Goal: Task Accomplishment & Management: Complete application form

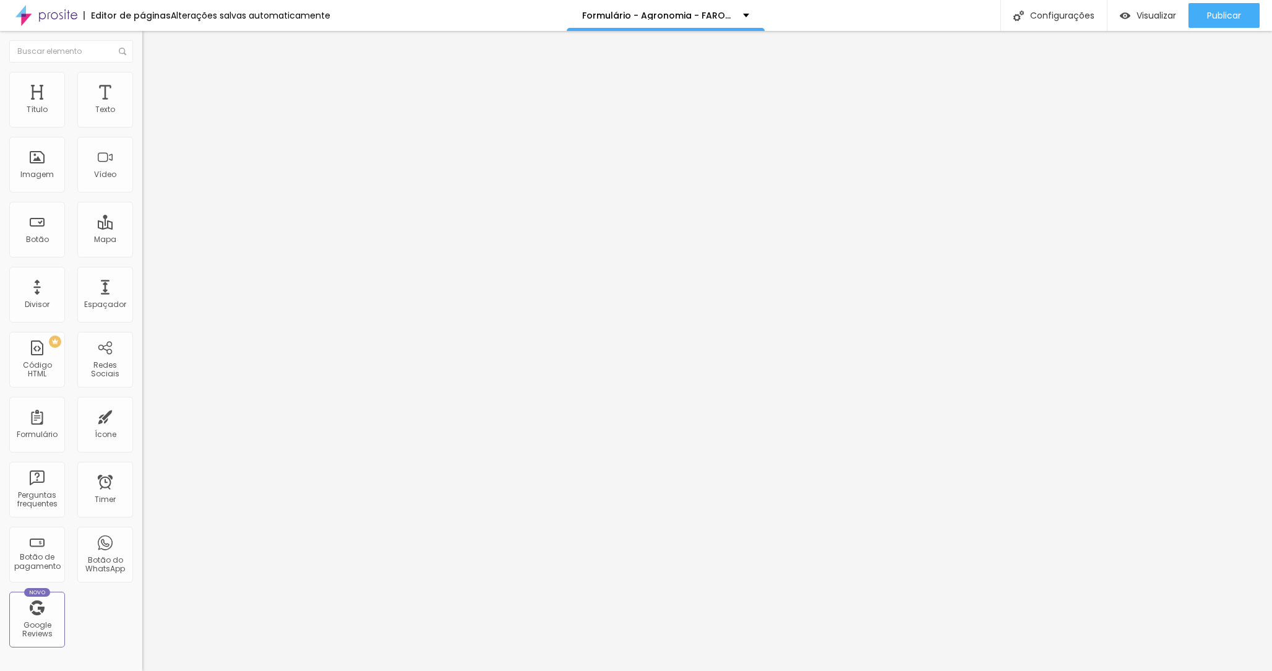
click at [142, 125] on img at bounding box center [145, 128] width 7 height 7
click at [840, 670] on div at bounding box center [636, 683] width 1272 height 11
click at [142, 125] on img at bounding box center [145, 128] width 7 height 7
click at [842, 670] on div at bounding box center [636, 683] width 1272 height 11
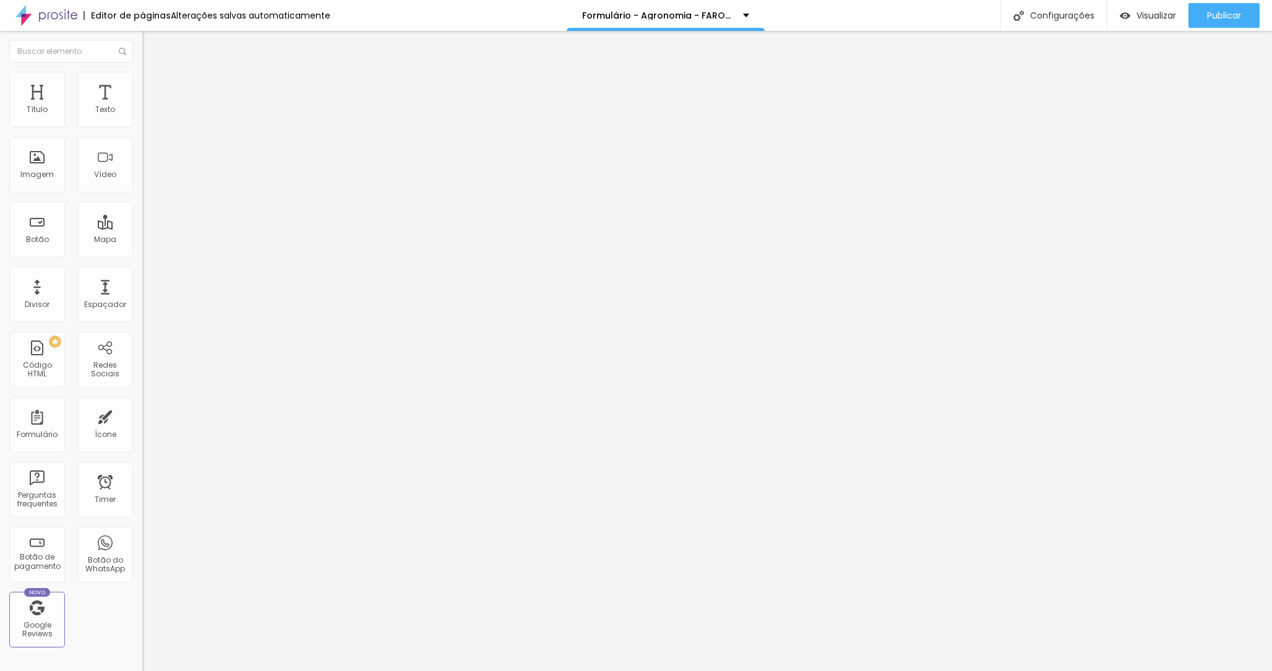
click at [150, 132] on div "Terceiro Ano - Formatura - IFRO - Vilhena" at bounding box center [213, 121] width 126 height 22
click at [150, 132] on div "Formando | Forma de Pagamento" at bounding box center [213, 121] width 126 height 22
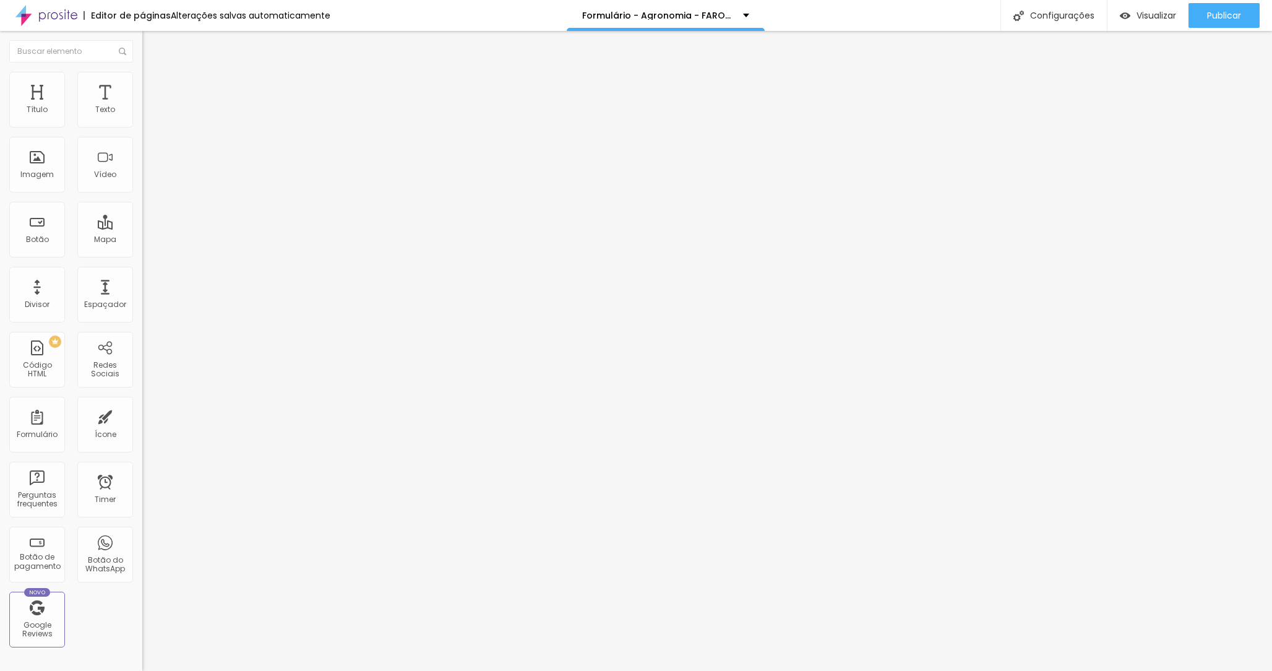
type input "FARON - Agronomia - 2025"
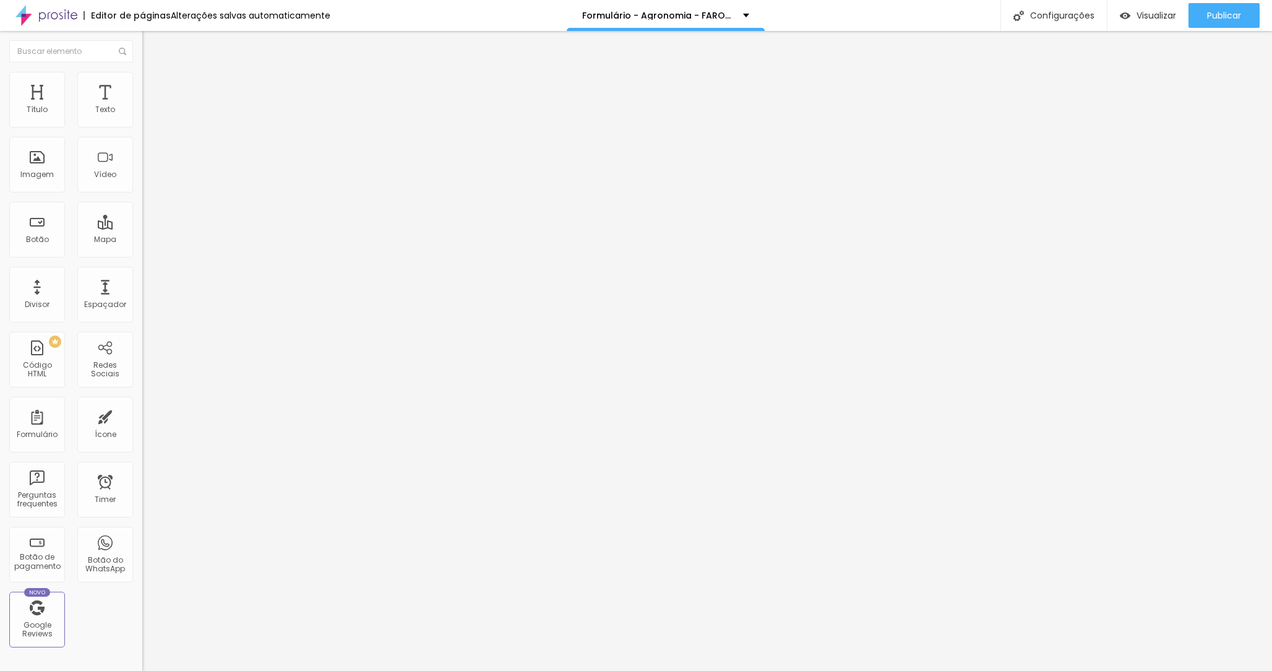
drag, startPoint x: 430, startPoint y: 341, endPoint x: 424, endPoint y: 294, distance: 47.4
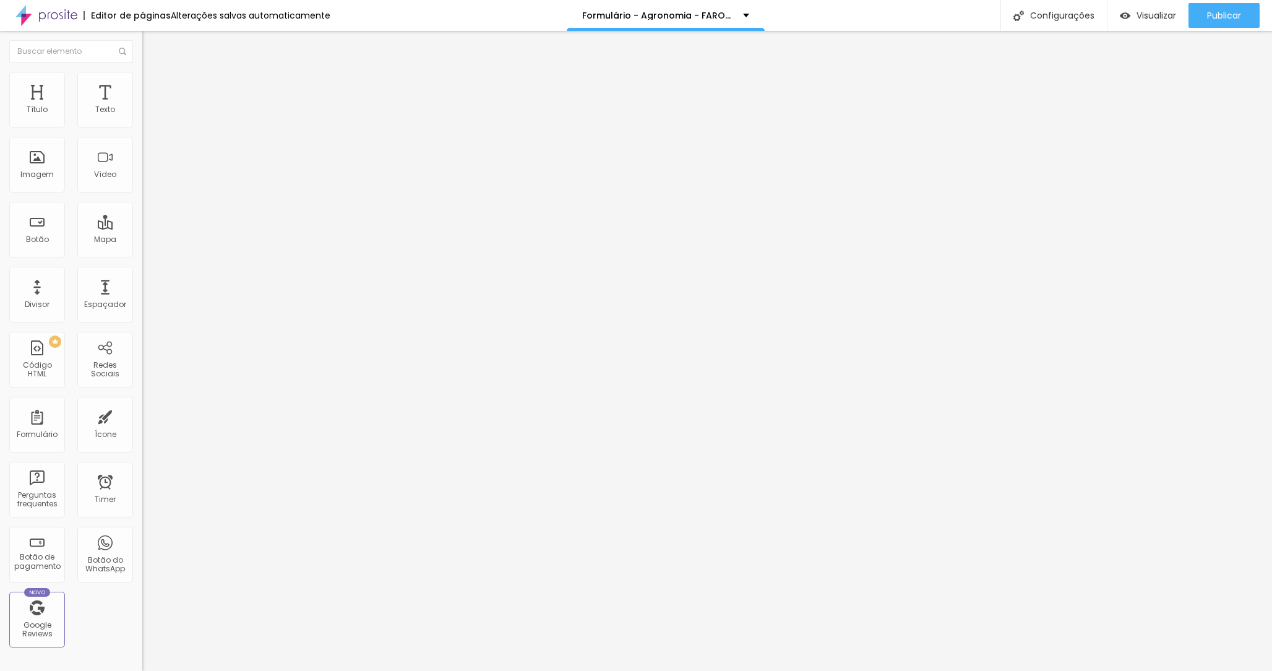
type input "CPF"
drag, startPoint x: 429, startPoint y: 382, endPoint x: 424, endPoint y: 319, distance: 63.3
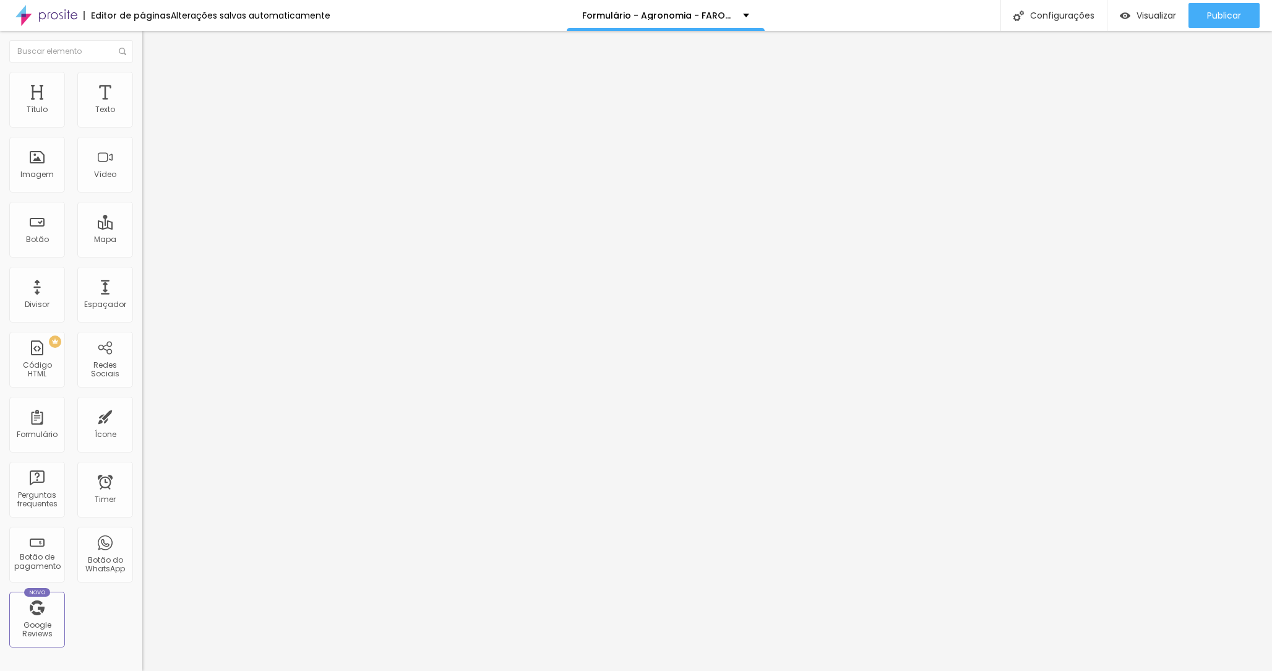
type input "RG"
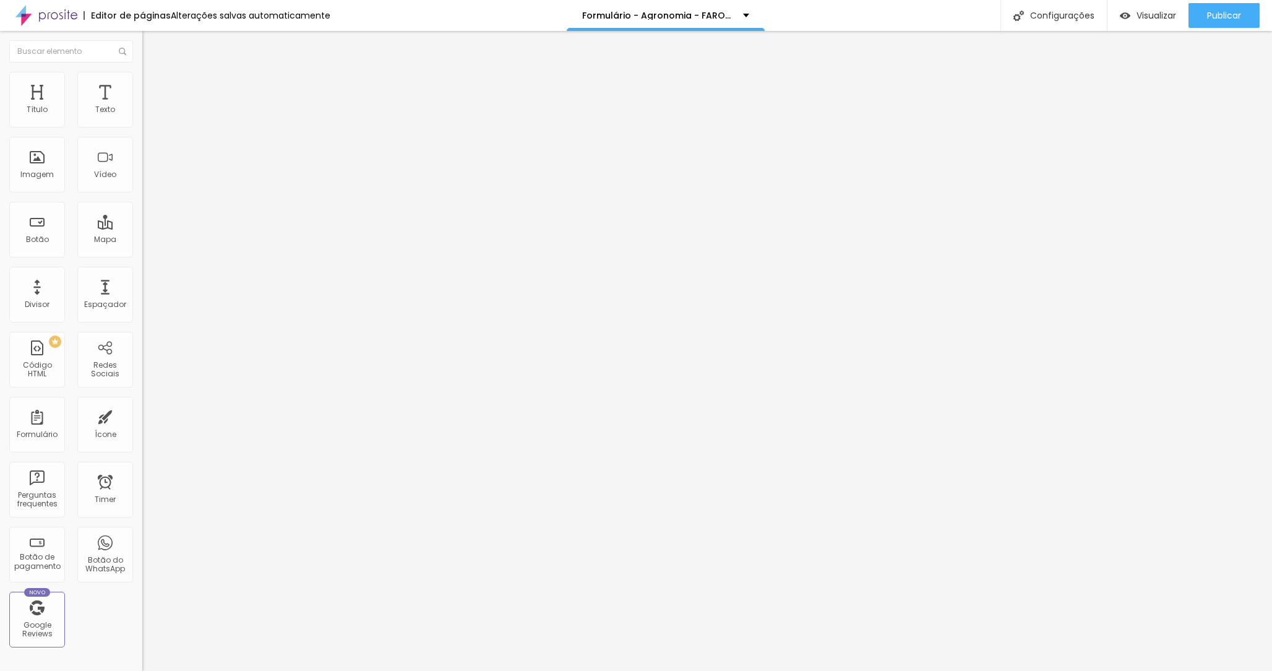
type input "WHATSAPP"
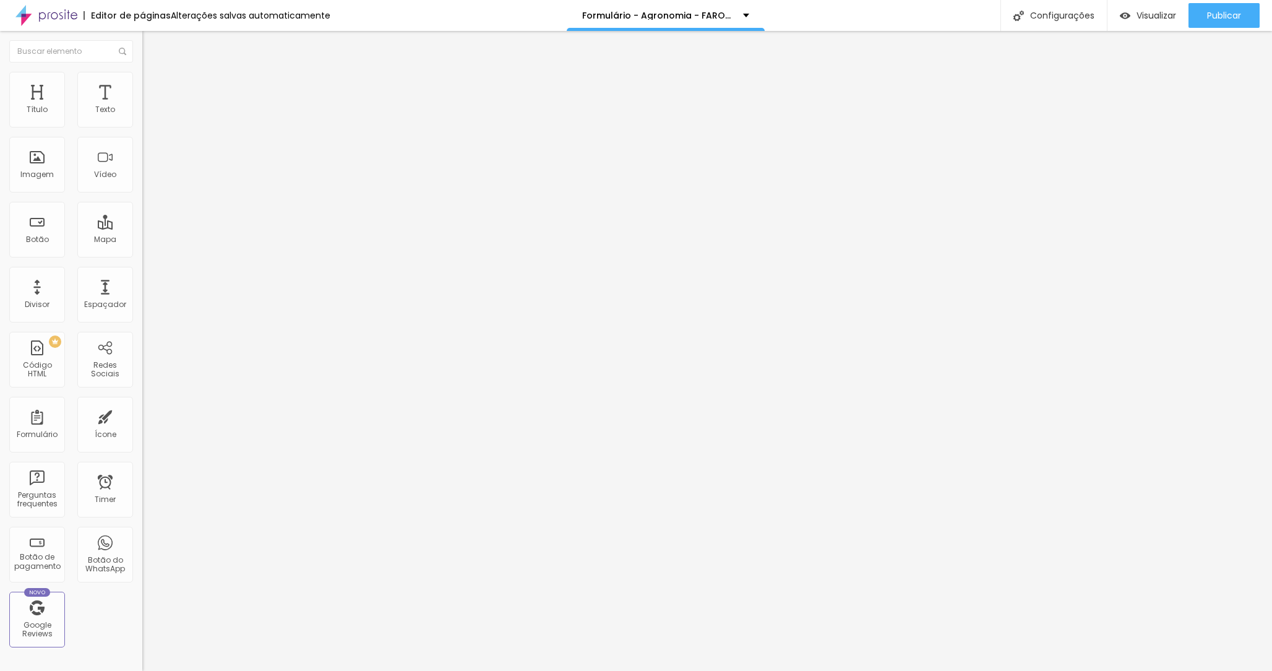
type input "Confira se o número está correto"
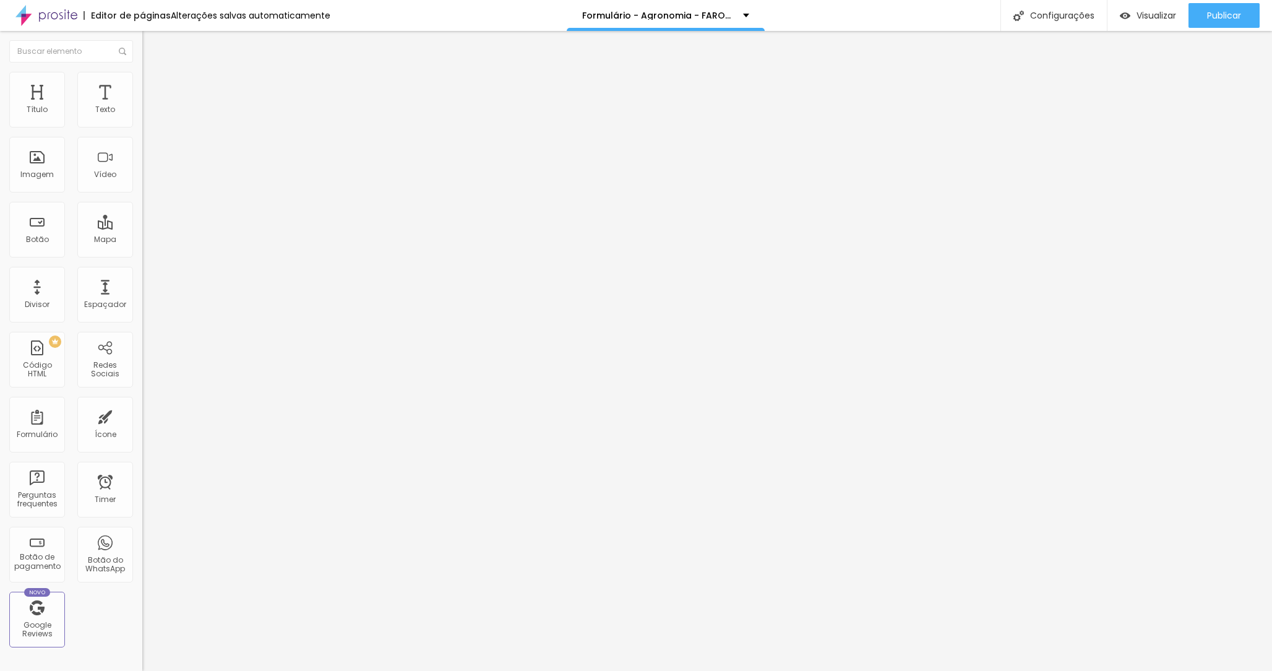
click at [614, 670] on div "Editor de formulário" at bounding box center [636, 680] width 1272 height 19
type input "Forma de"
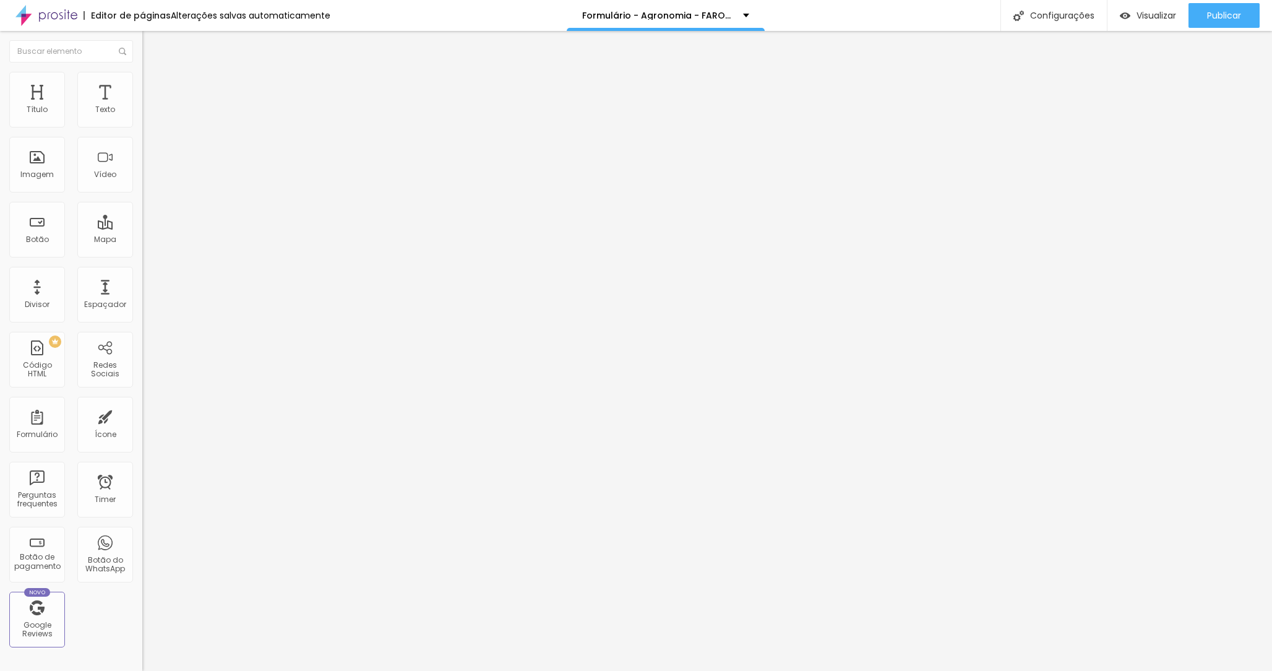
type input "Serviços"
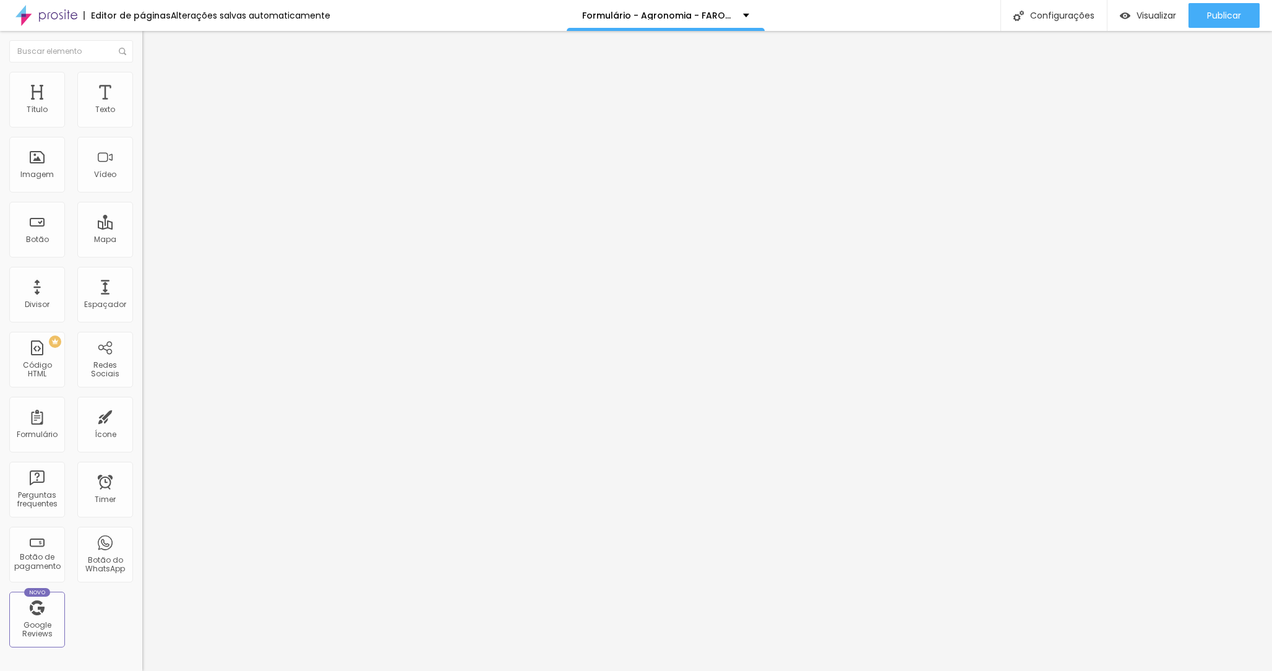
type input "Serviços"
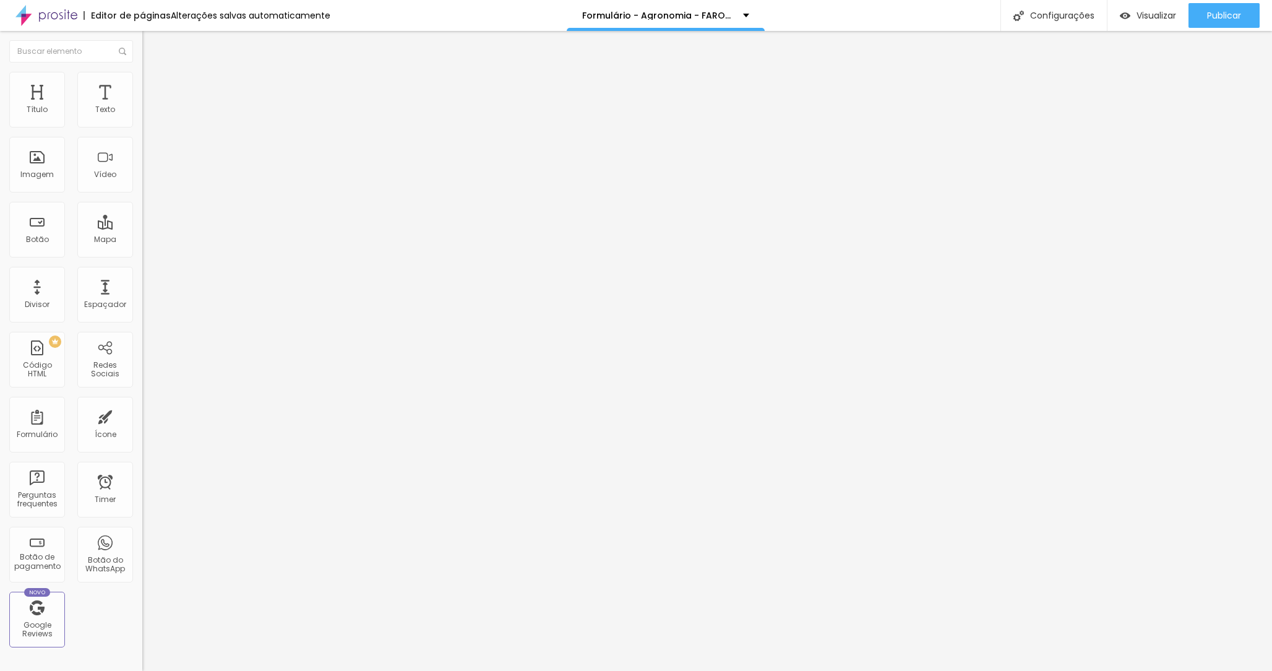
type input "Whatsapp"
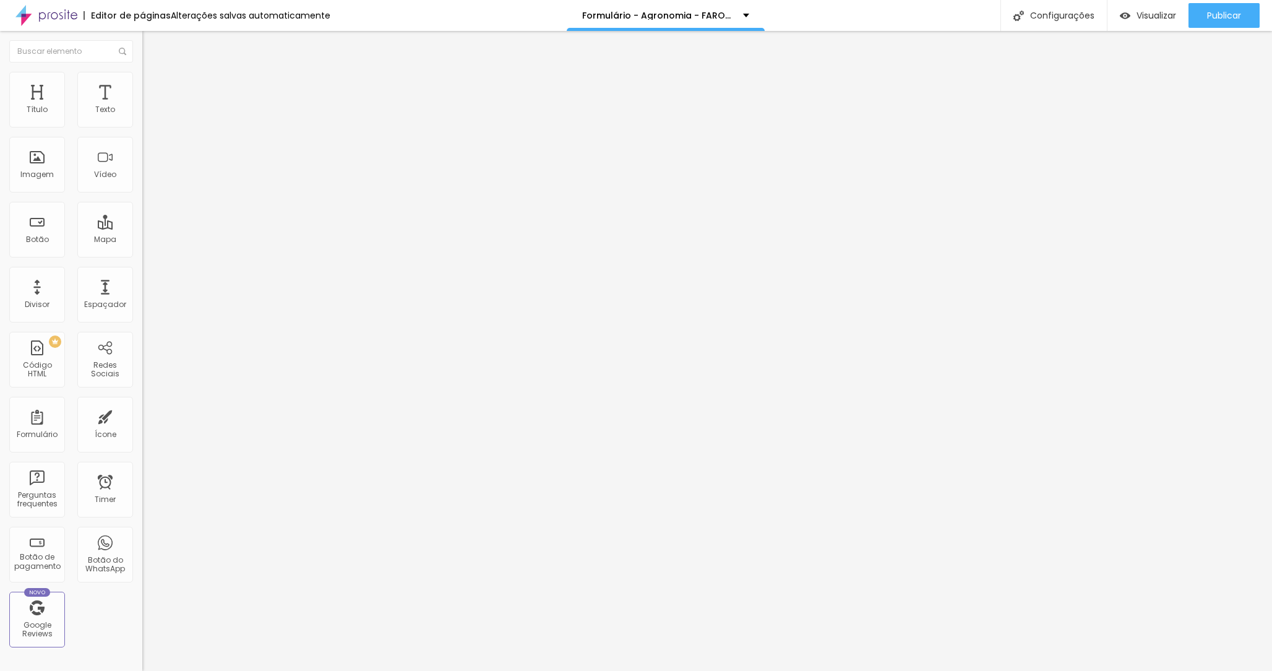
type input "Aluguel de Beca - R$ 300"
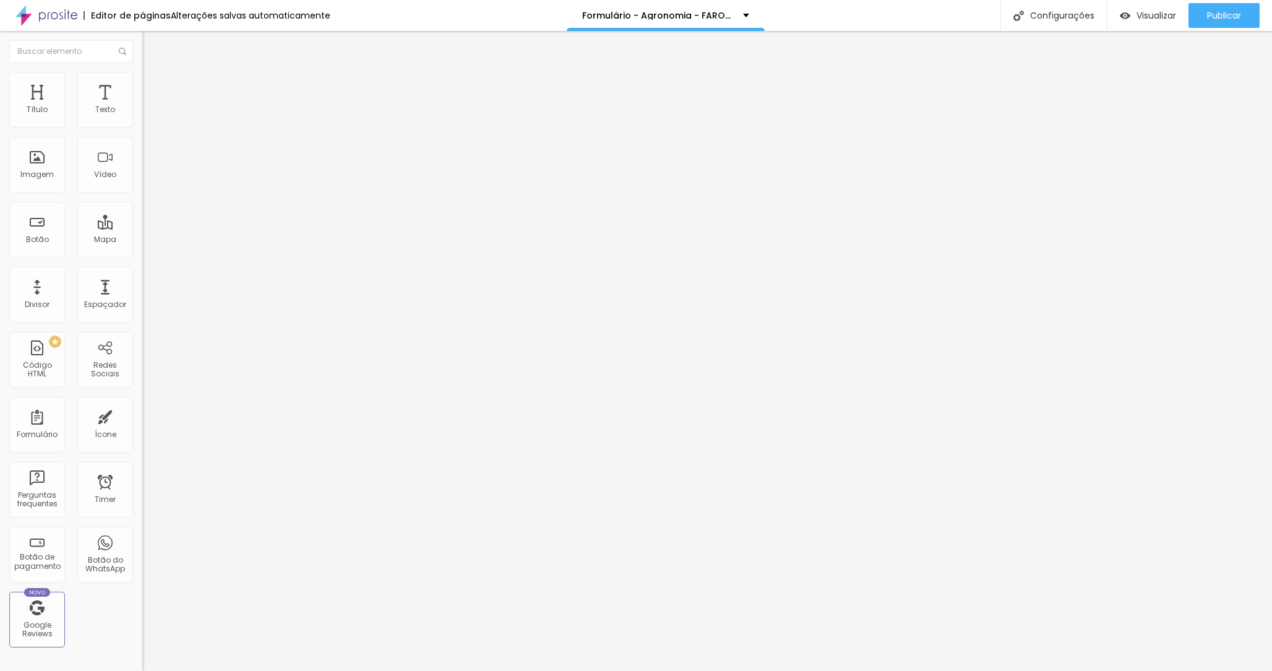
type input "Ensaio de Formando - R$ 800"
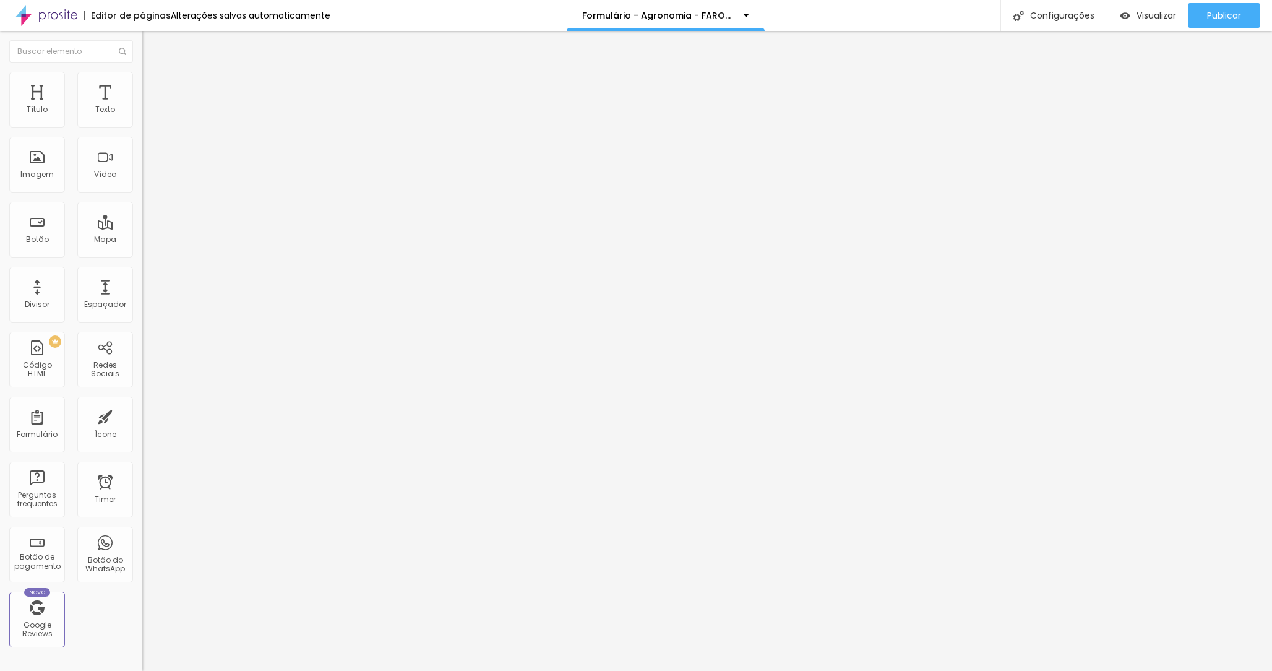
scroll to position [187, 0]
type input "Colação de Grau - R$ 800"
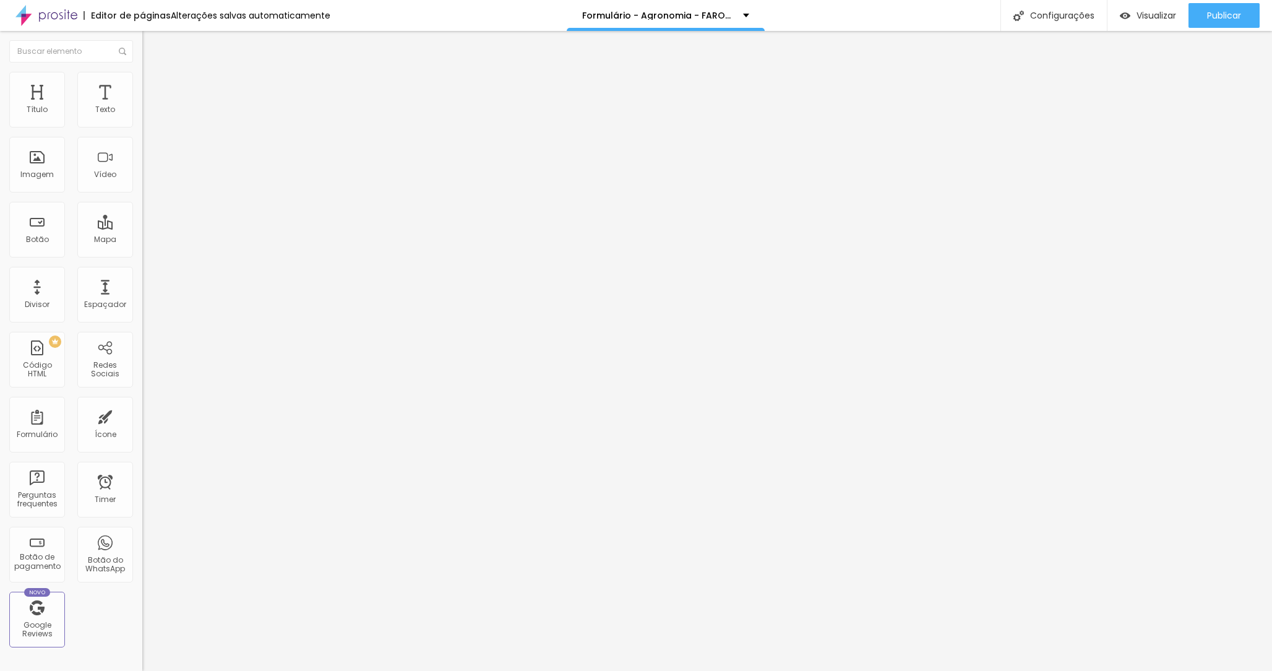
type input "Forma de Pagamento"
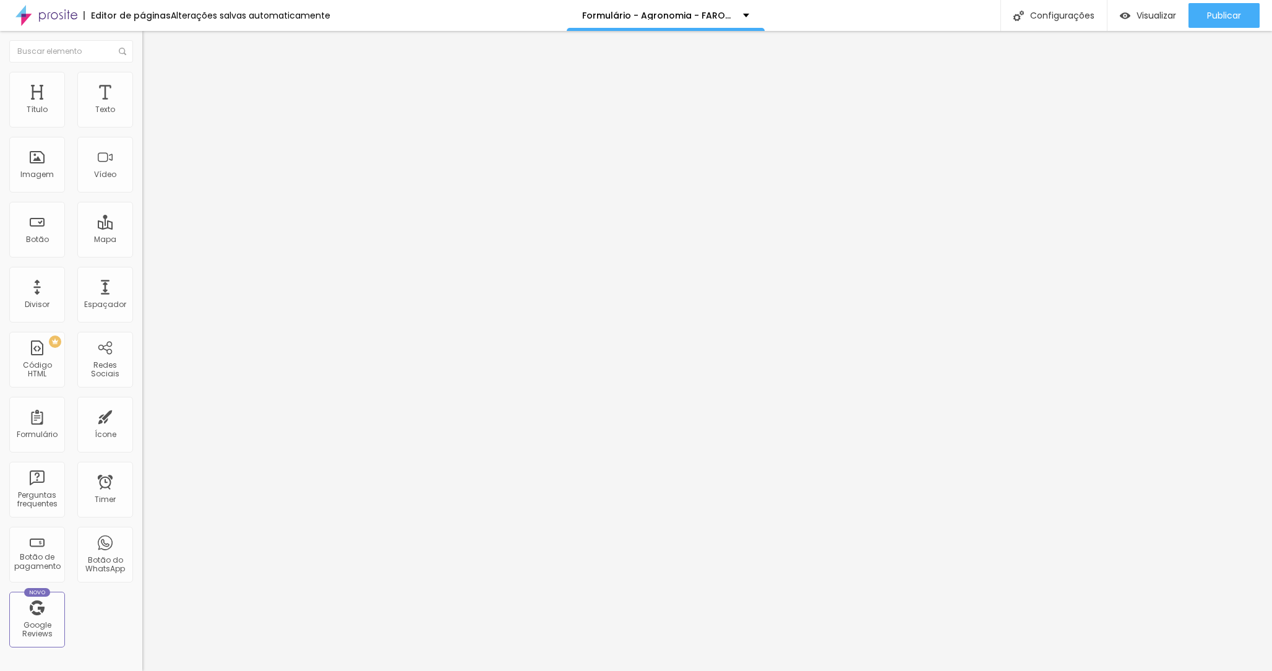
type input "à"
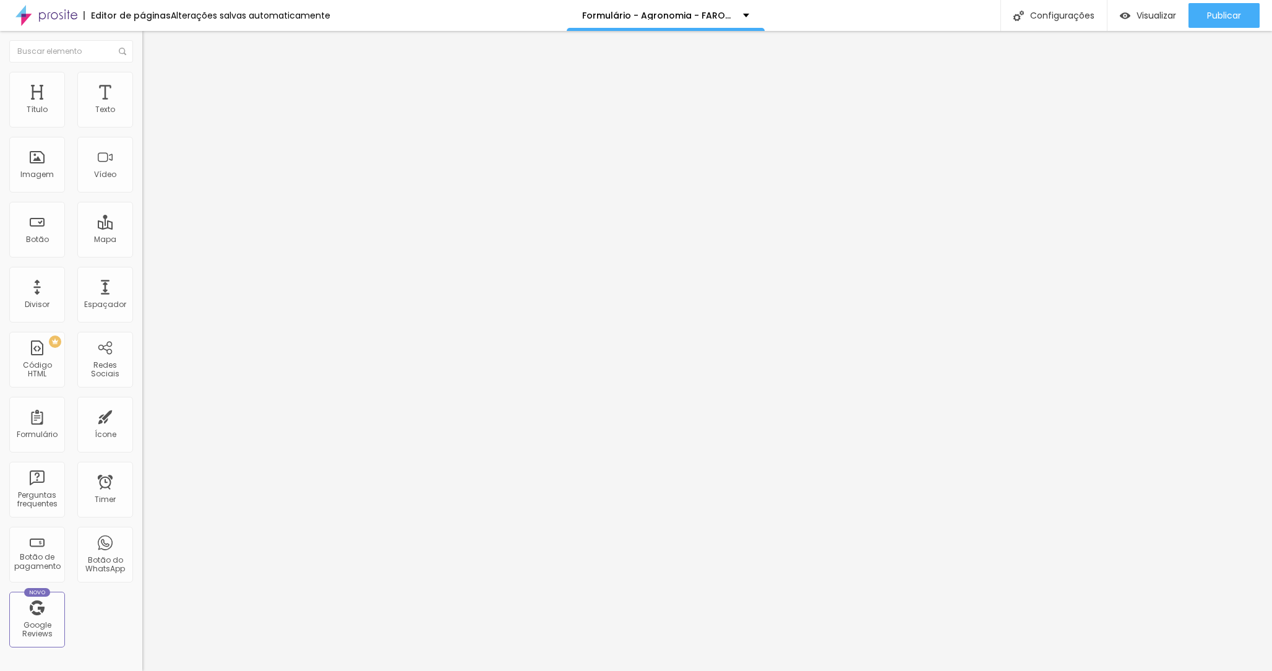
type input "À vista com 5% de desconto"
paste input "No PIX de Setembro a Dezembro (4x sem juros)"
type input "No PIX de Setembro a Dezembro (4x sem juros)"
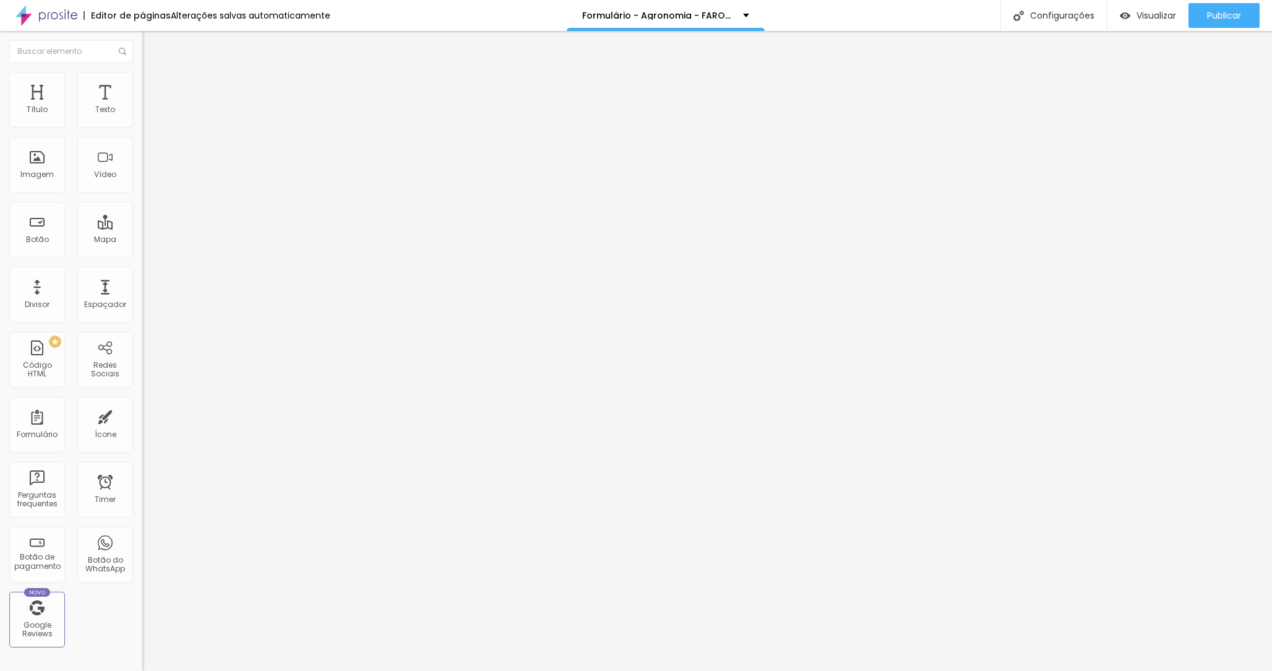
paste input "No cartão até 12x (com juros)"
drag, startPoint x: 473, startPoint y: 483, endPoint x: 440, endPoint y: 483, distance: 33.4
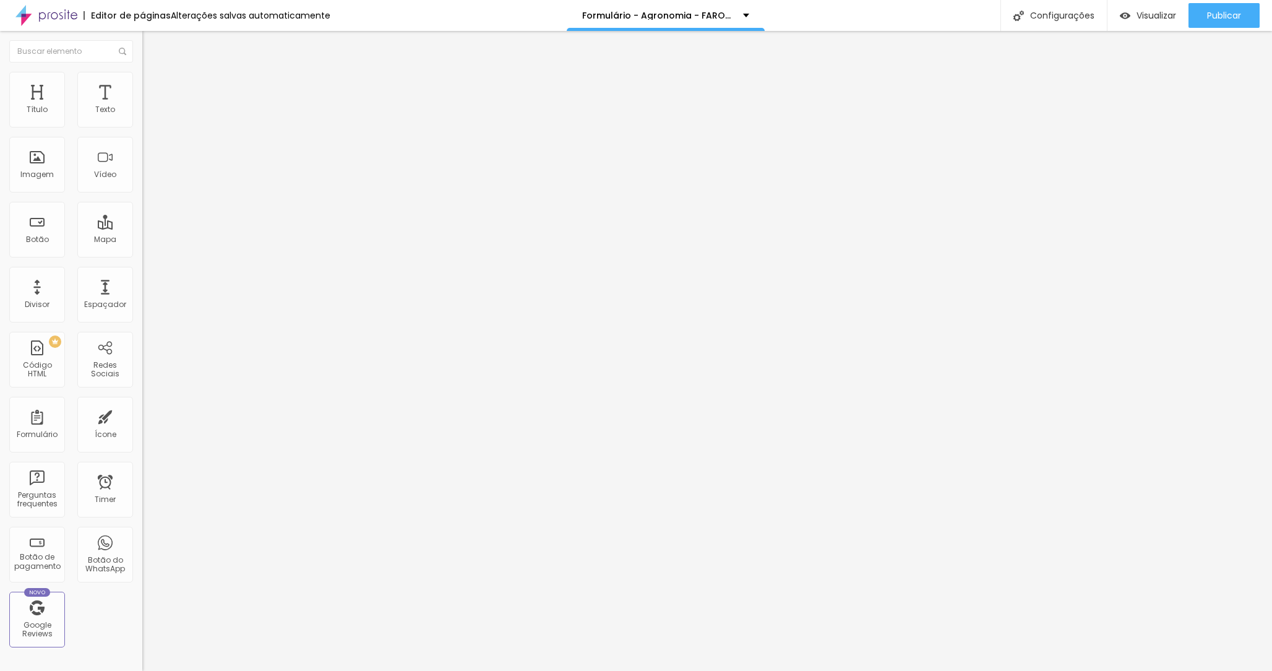
type input "Cartão de Crédito até 12x (com juros)"
drag, startPoint x: 469, startPoint y: 460, endPoint x: 417, endPoint y: 459, distance: 52.0
type input "PIX de Setembro a Dezembro (4x sem juros)"
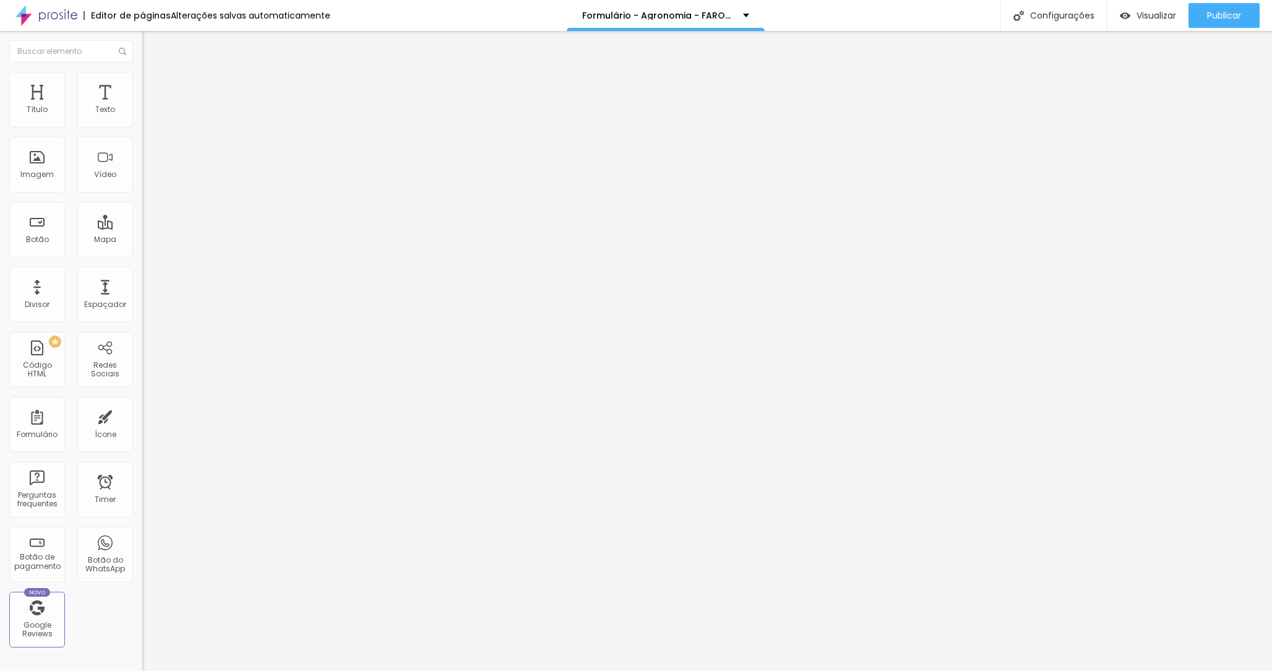
paste input "PIX de Setembro a Dezembro (4x sem juros)"
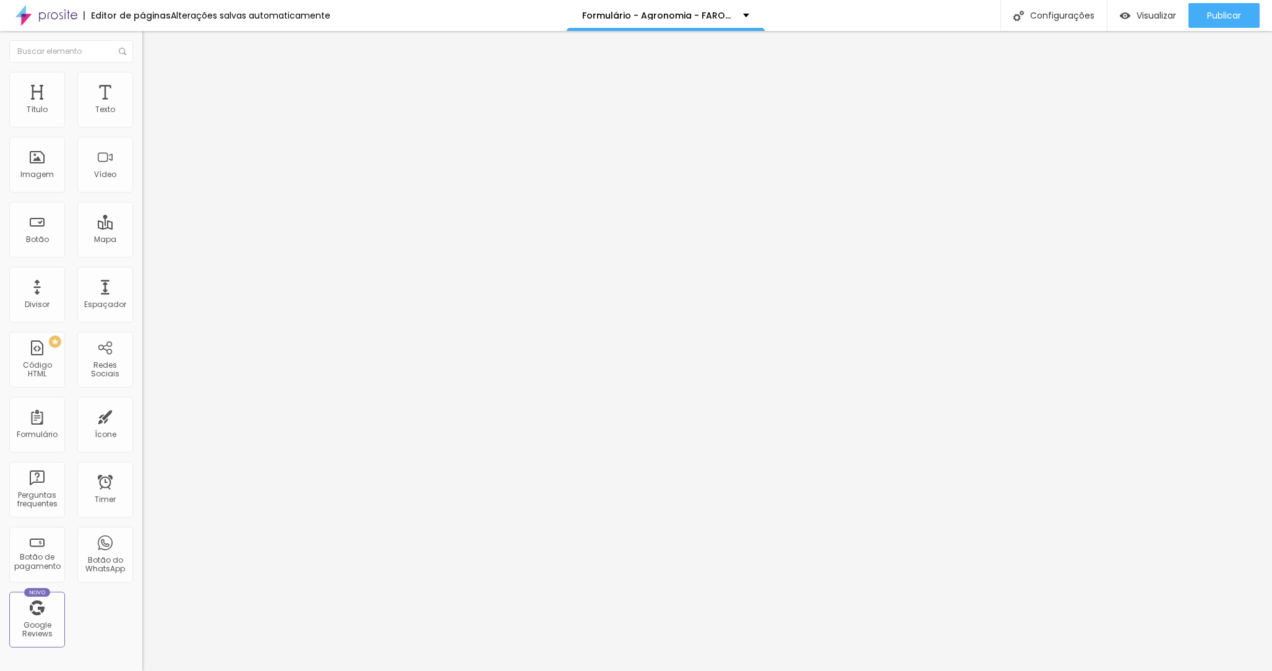
scroll to position [0, 6]
paste input
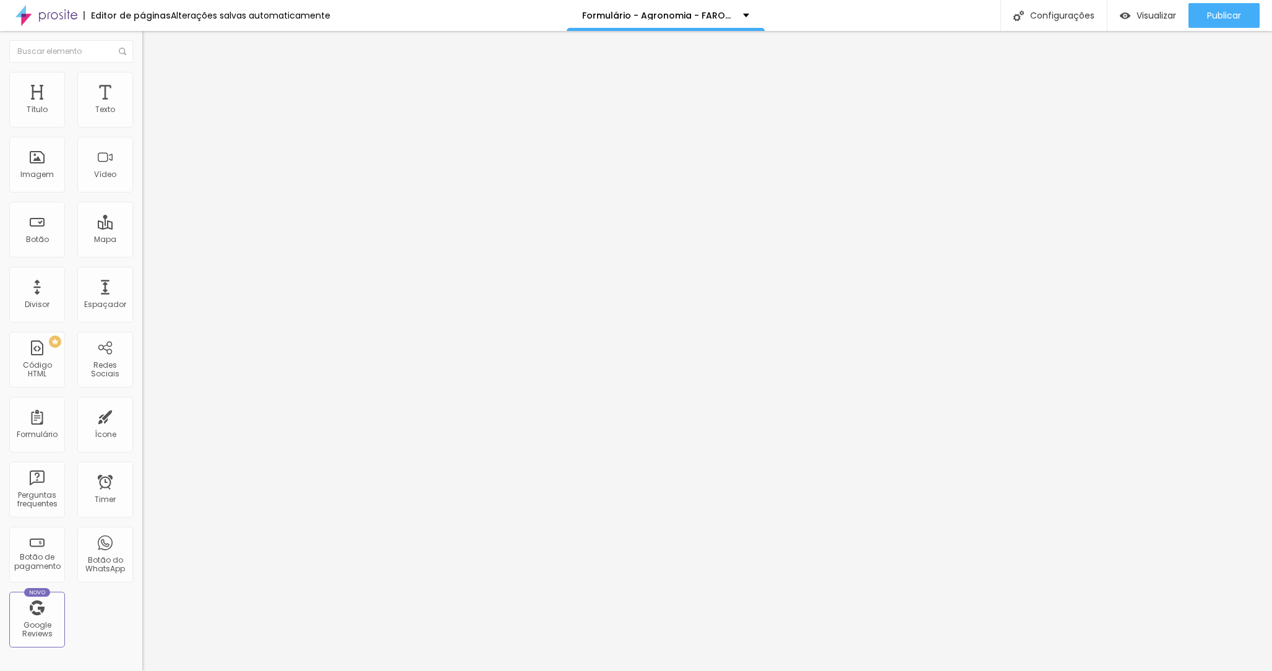
type input "PIX de Agosto a Dezembro (5x sem juros)"
drag, startPoint x: 450, startPoint y: 514, endPoint x: 450, endPoint y: 478, distance: 35.9
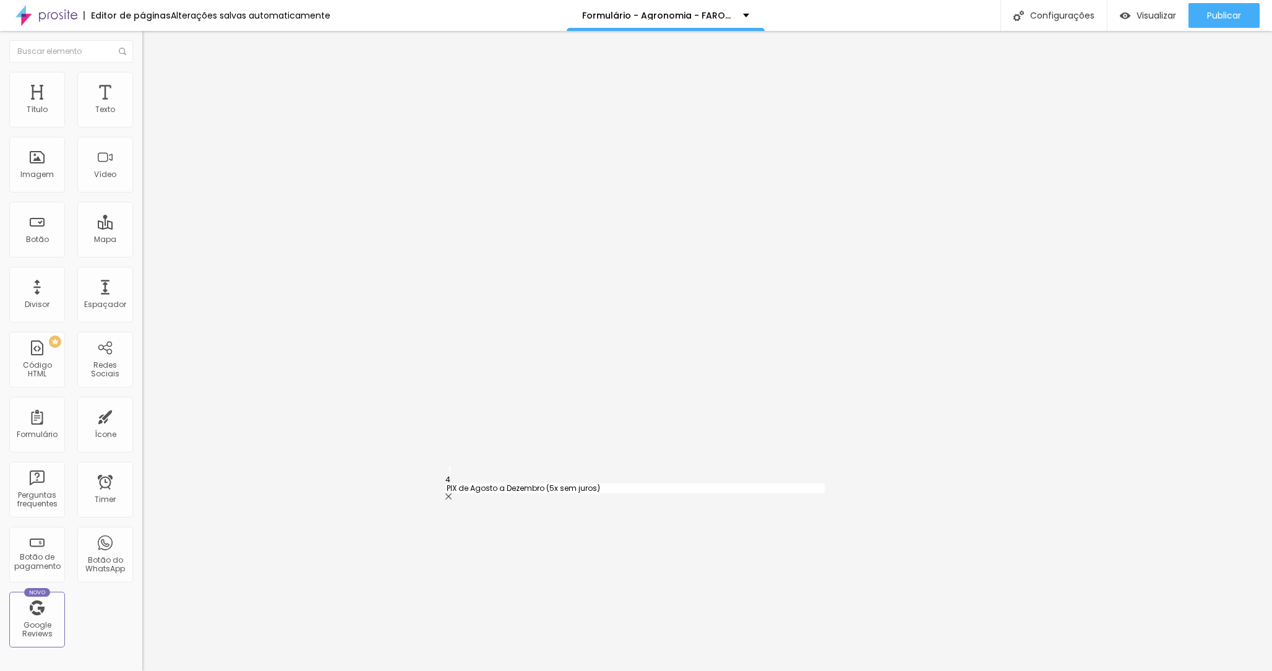
type input "PIX de Agosto a Dezembro (5x sem juros)"
type input "Cartão de Crédito até 12x (com juros)"
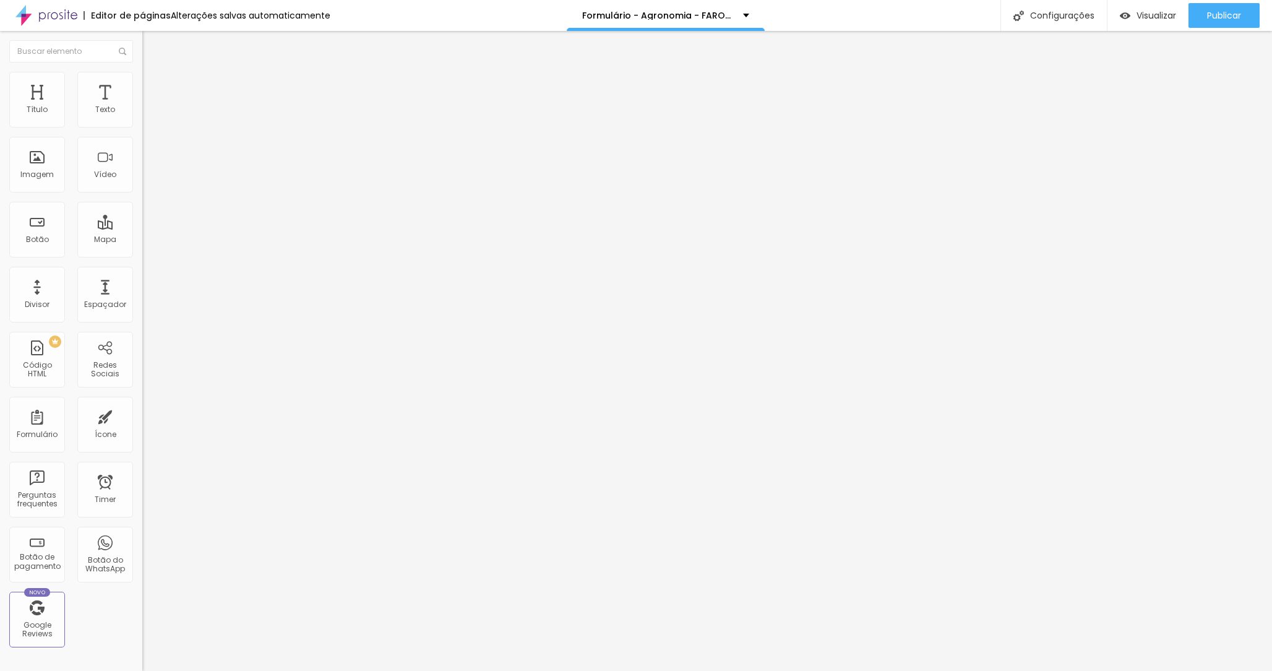
scroll to position [35, 0]
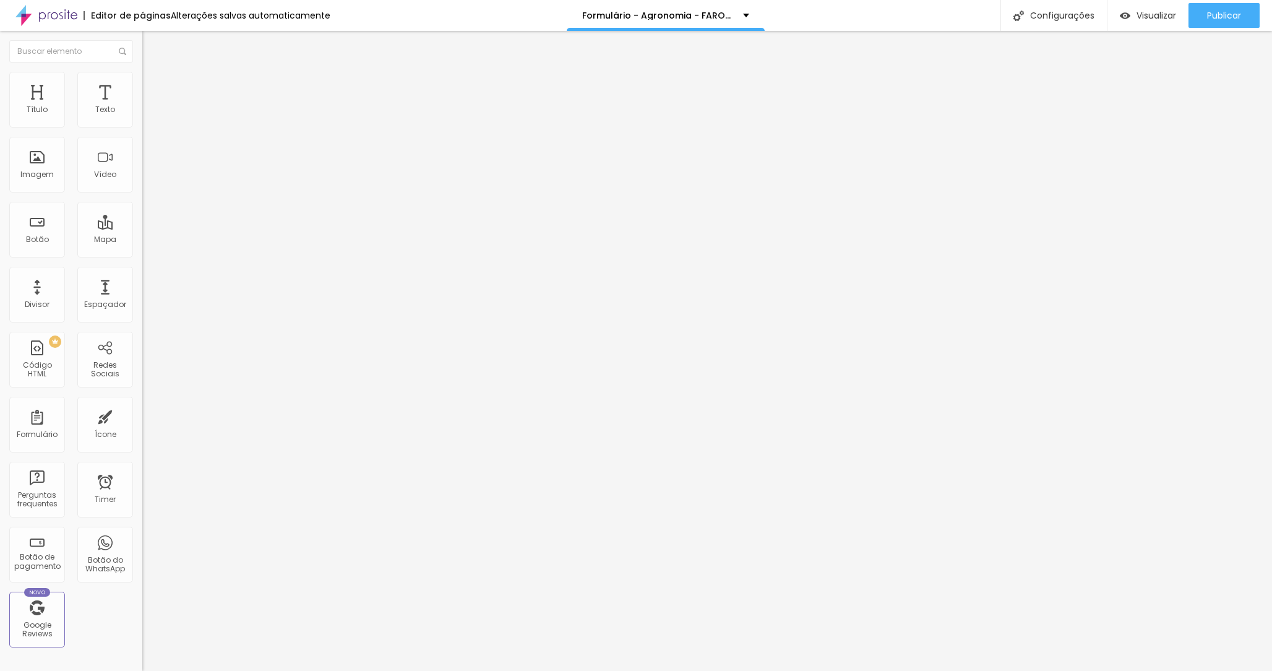
scroll to position [0, 0]
type input "Nome Completo"
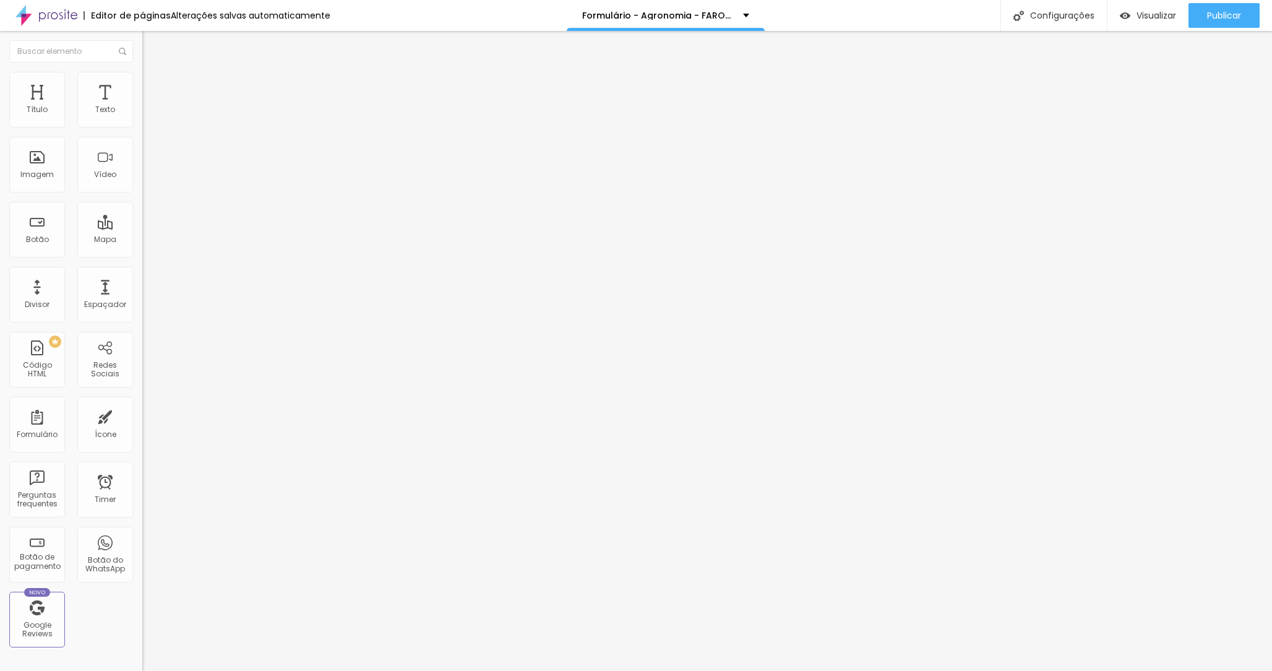
scroll to position [61, 0]
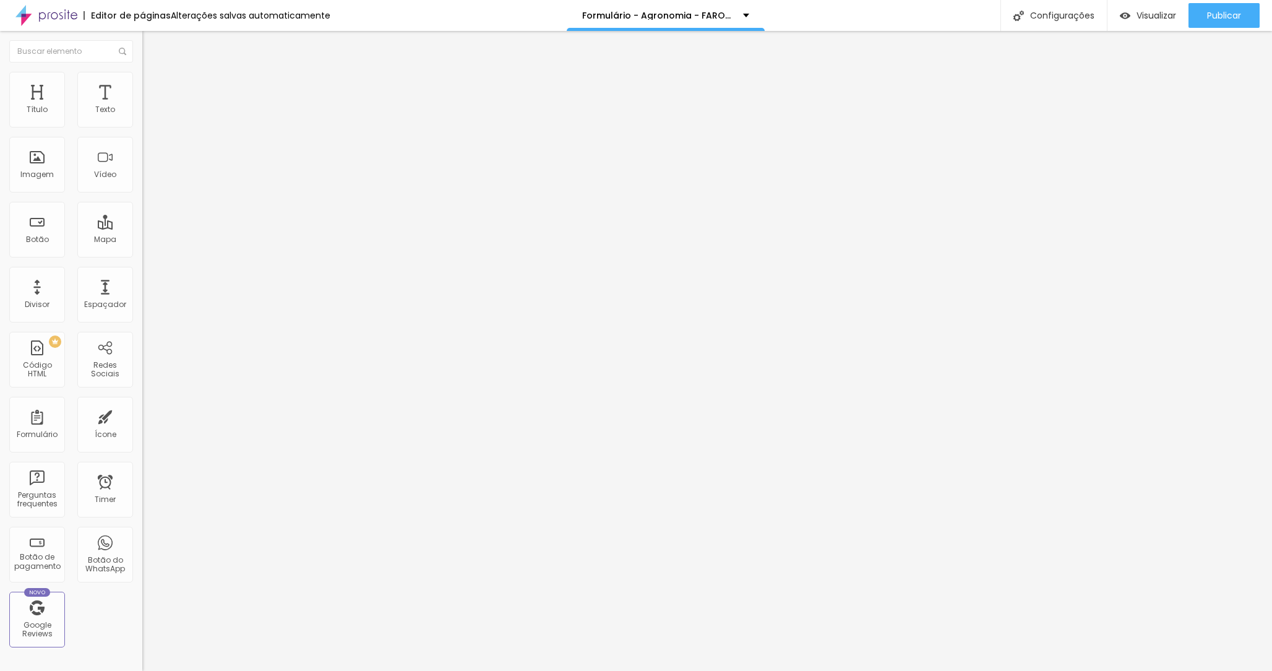
scroll to position [269, 0]
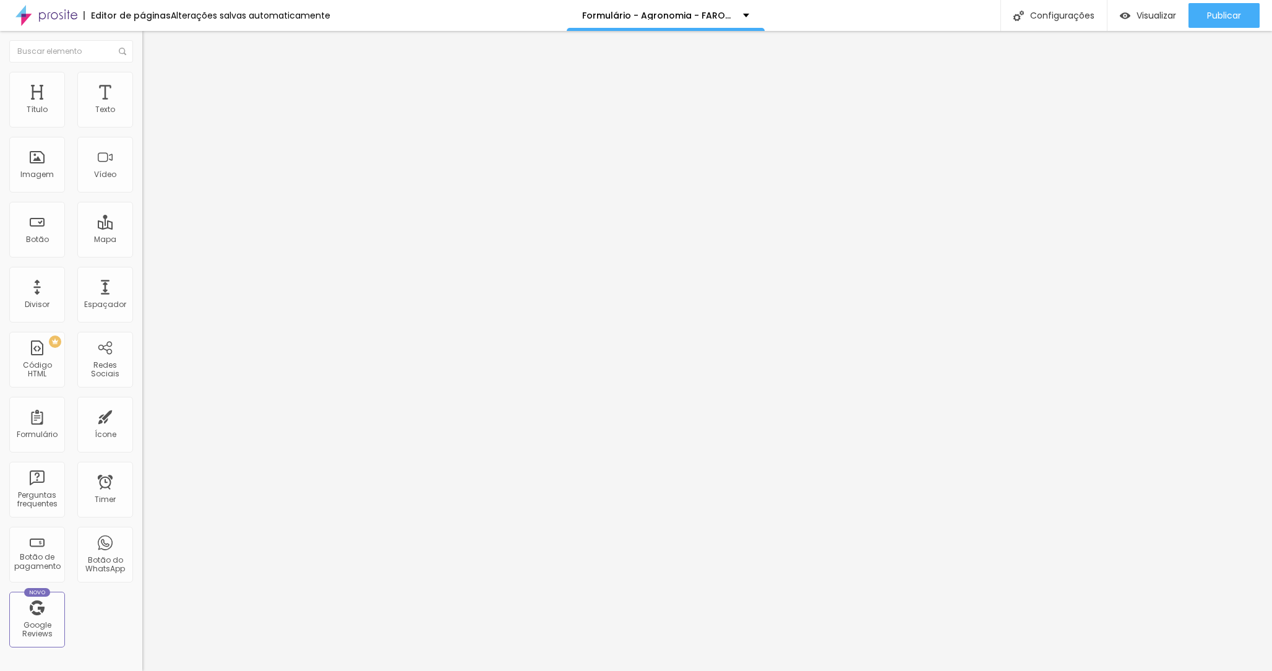
scroll to position [344, 0]
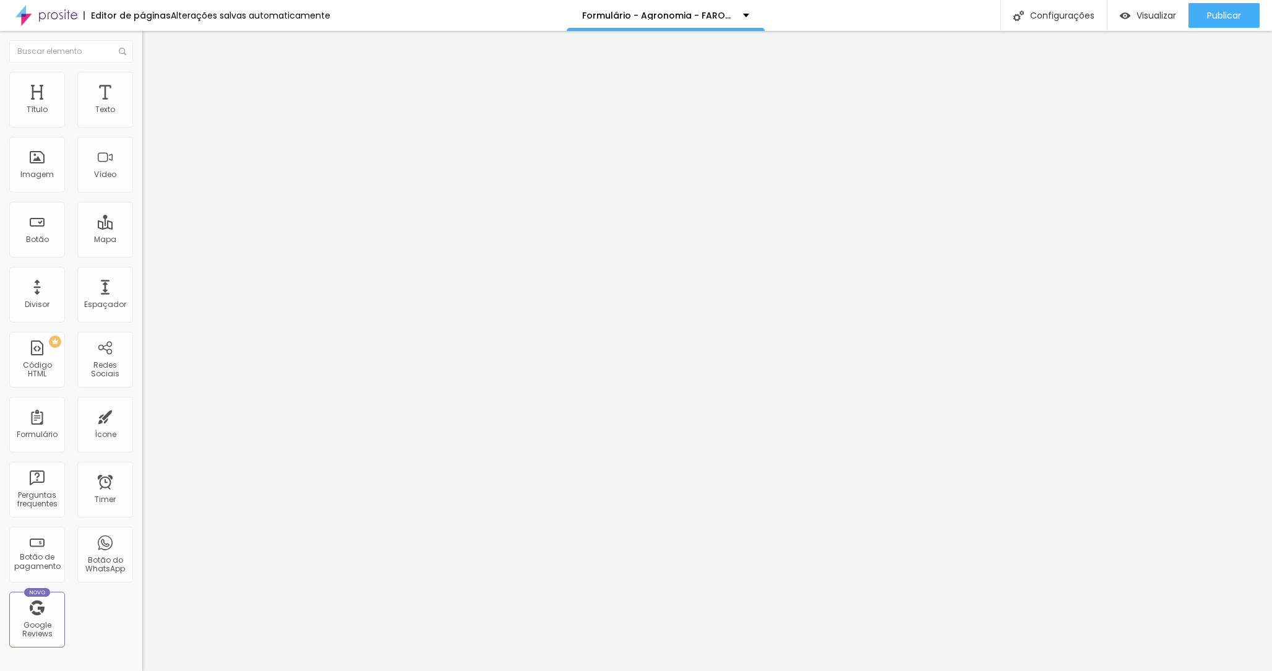
type input "PIX de Setembro a Dezembro (4x sem juros)"
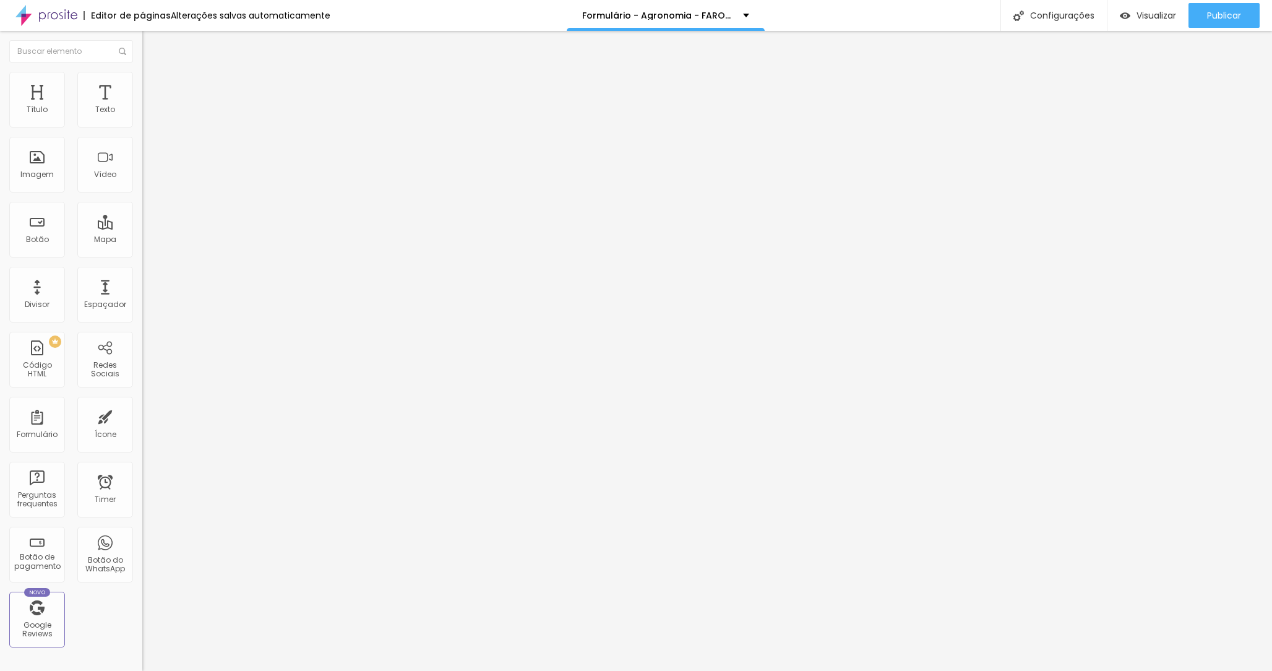
type input "Cartão de Crédito até 12x (com taxas)"
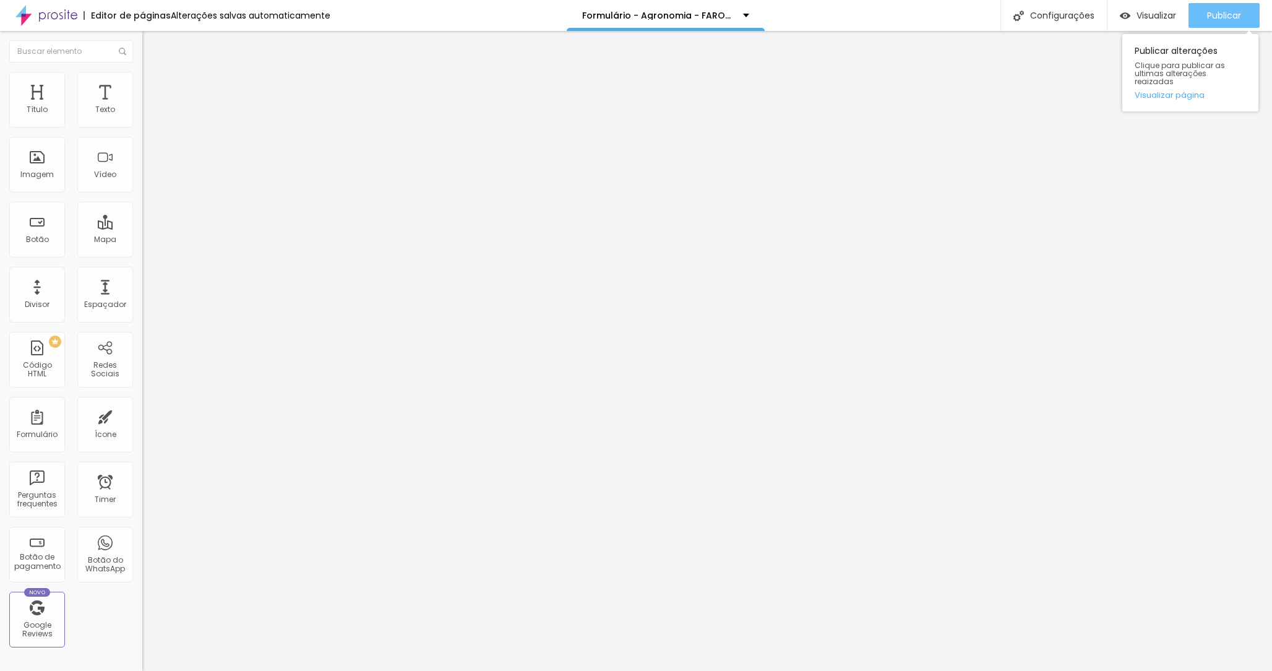
click at [1216, 15] on span "Publicar" at bounding box center [1224, 16] width 34 height 10
click at [1145, 17] on span "Visualizar" at bounding box center [1157, 16] width 40 height 10
click at [142, 124] on span at bounding box center [145, 129] width 7 height 11
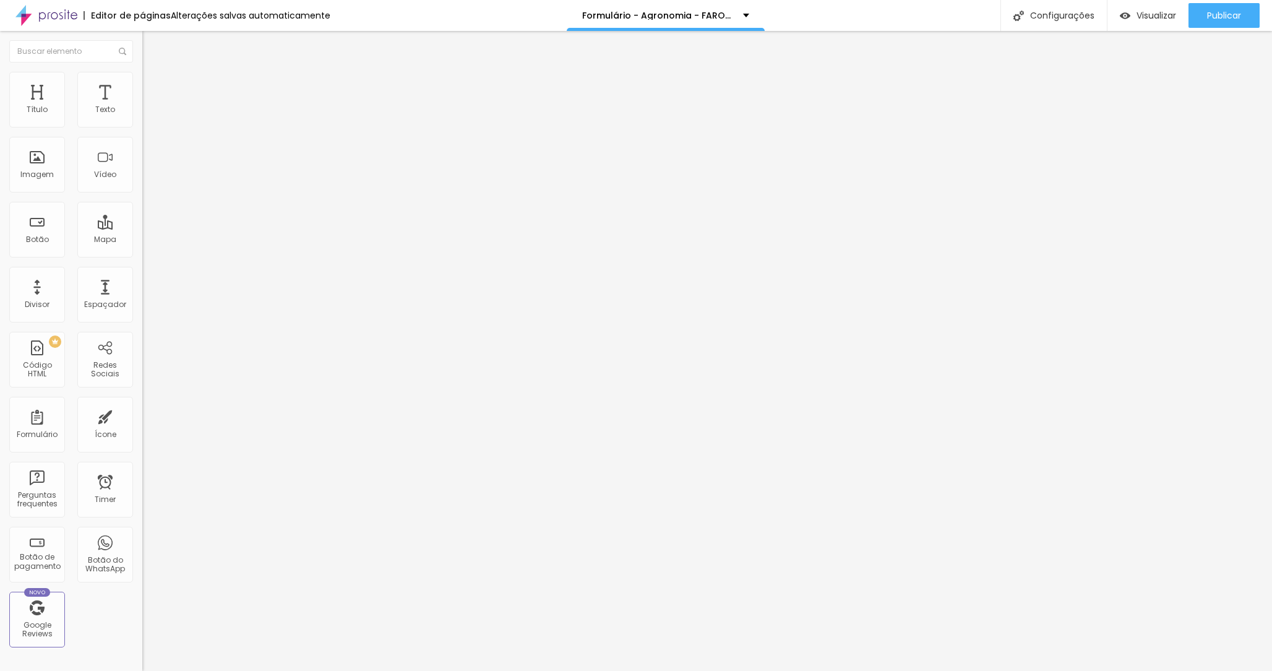
drag, startPoint x: 541, startPoint y: 353, endPoint x: 538, endPoint y: 305, distance: 47.7
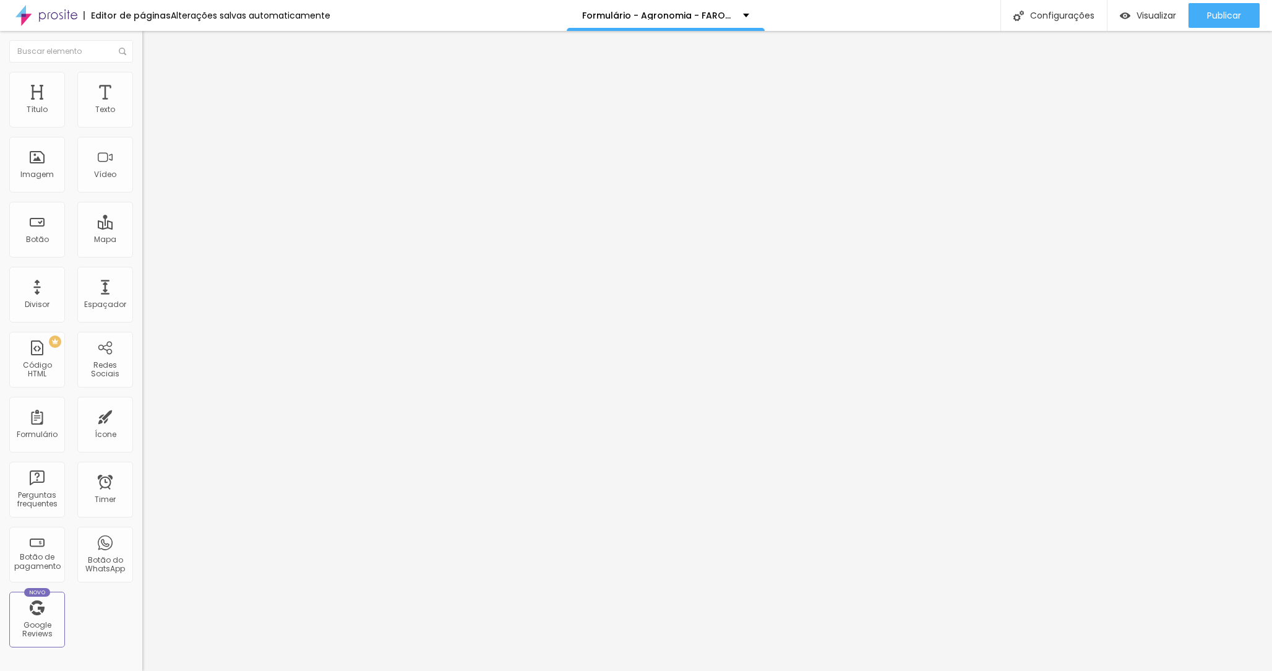
drag, startPoint x: 428, startPoint y: 351, endPoint x: 450, endPoint y: 317, distance: 40.3
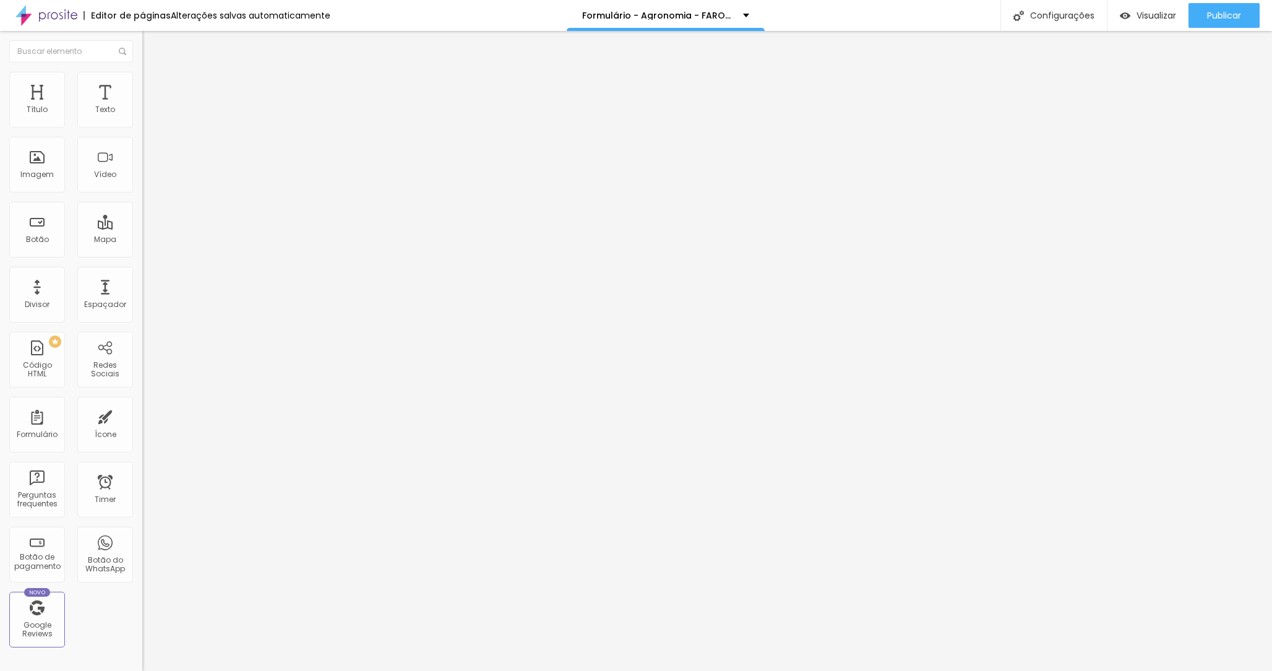
paste input "Serviços"
type input "Serviços"
paste input "Aluguel de Beca - R$ 300"
type input "Aluguel de Beca - R$ 300"
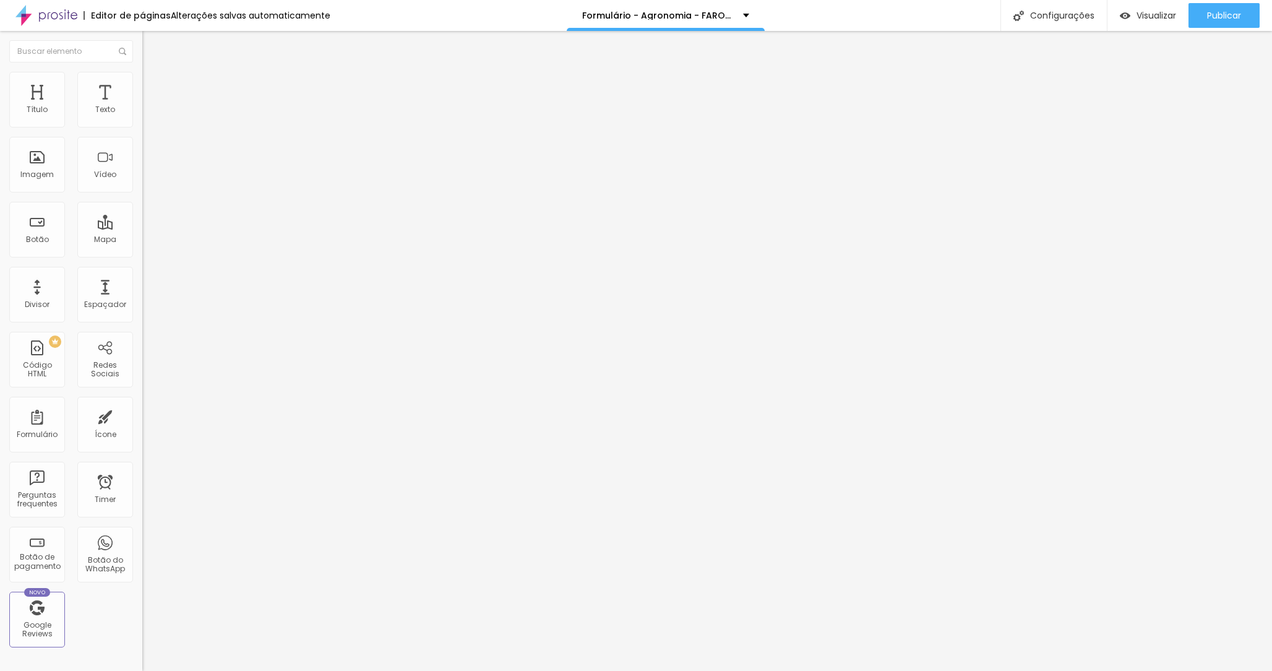
paste input "Ensaio de Formando - R$ 800"
type input "Ensaio de Formando - R$ 800"
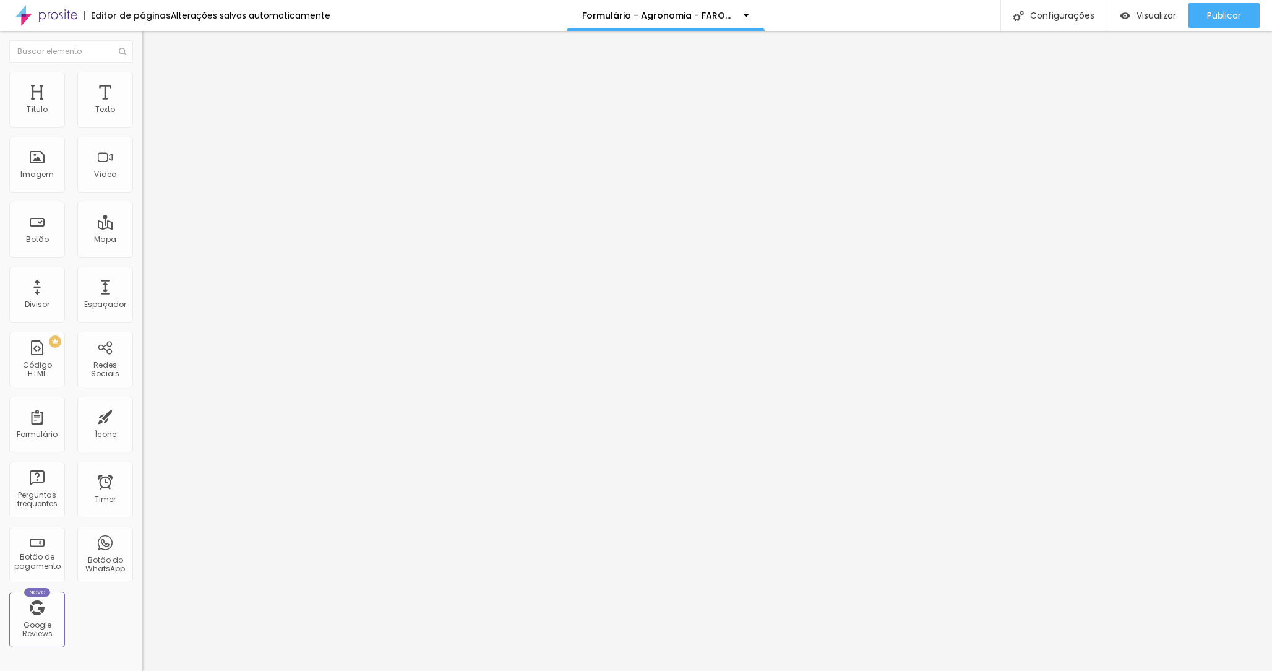
paste input "Colação de Grau - R$ 800"
type input "Colação de Grau - R$ 800"
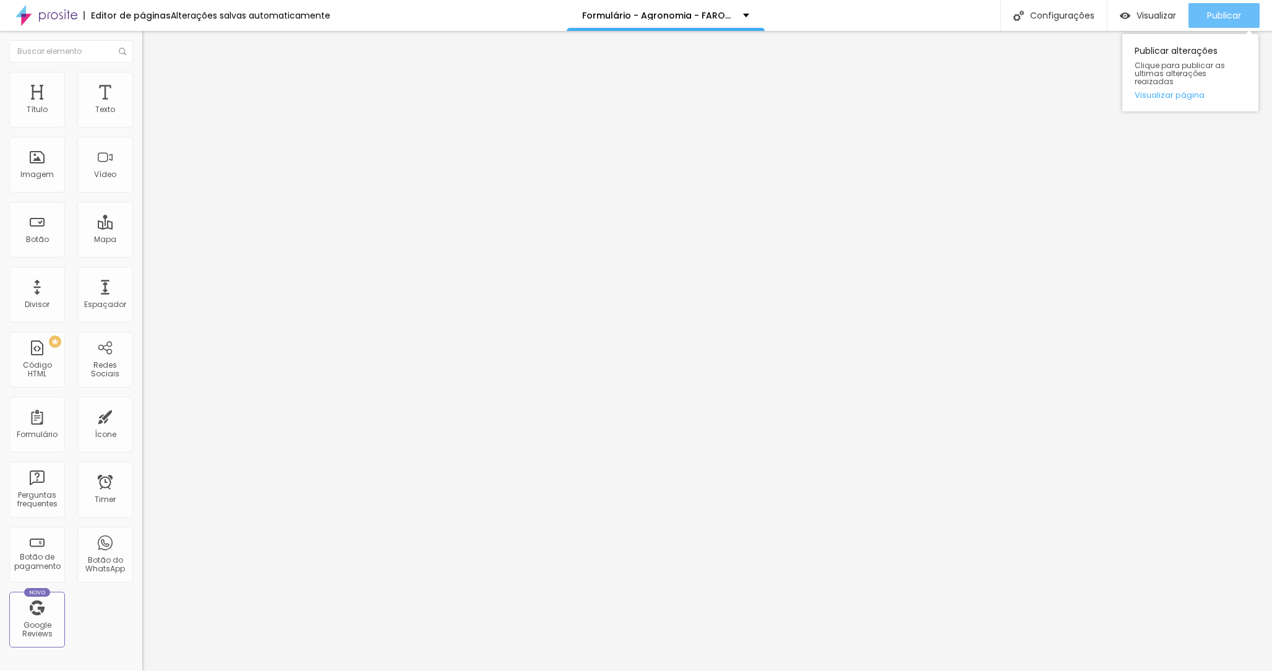
click at [1210, 15] on span "Publicar" at bounding box center [1224, 16] width 34 height 10
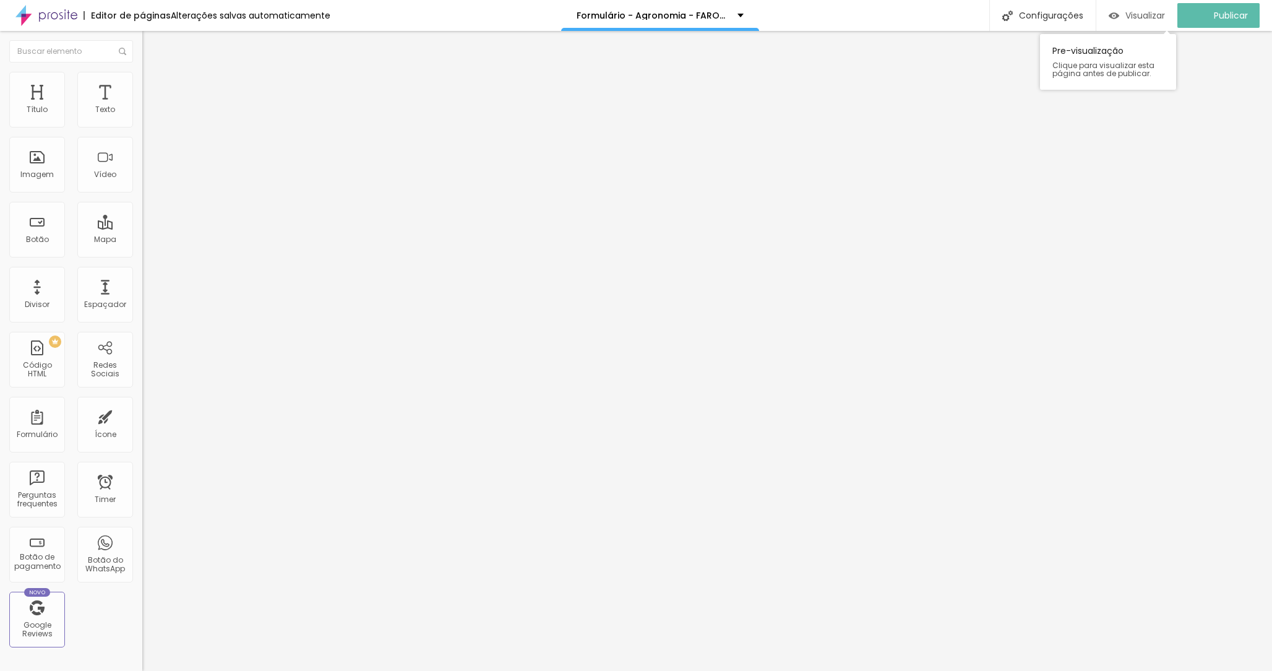
click at [1147, 14] on span "Visualizar" at bounding box center [1145, 16] width 40 height 10
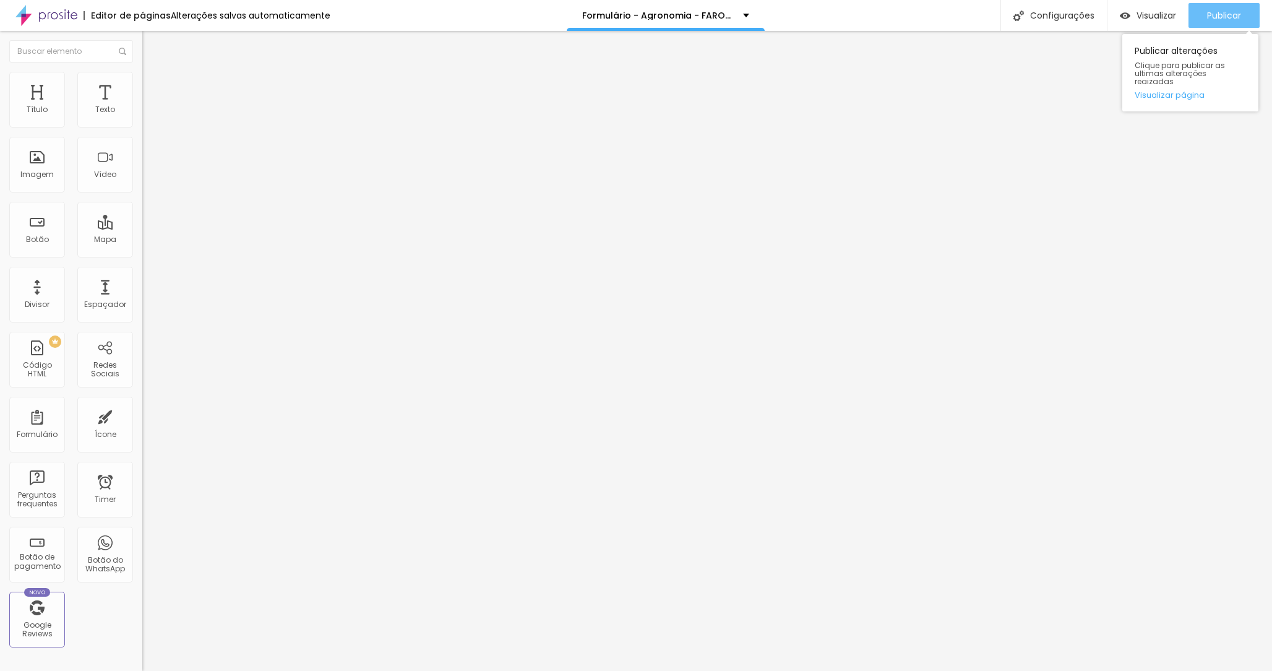
click at [1198, 11] on button "Publicar" at bounding box center [1224, 15] width 71 height 25
click at [142, 125] on div "Form" at bounding box center [213, 114] width 142 height 21
click at [142, 114] on div "Formulário Form" at bounding box center [213, 115] width 142 height 37
click at [142, 125] on img at bounding box center [145, 128] width 7 height 7
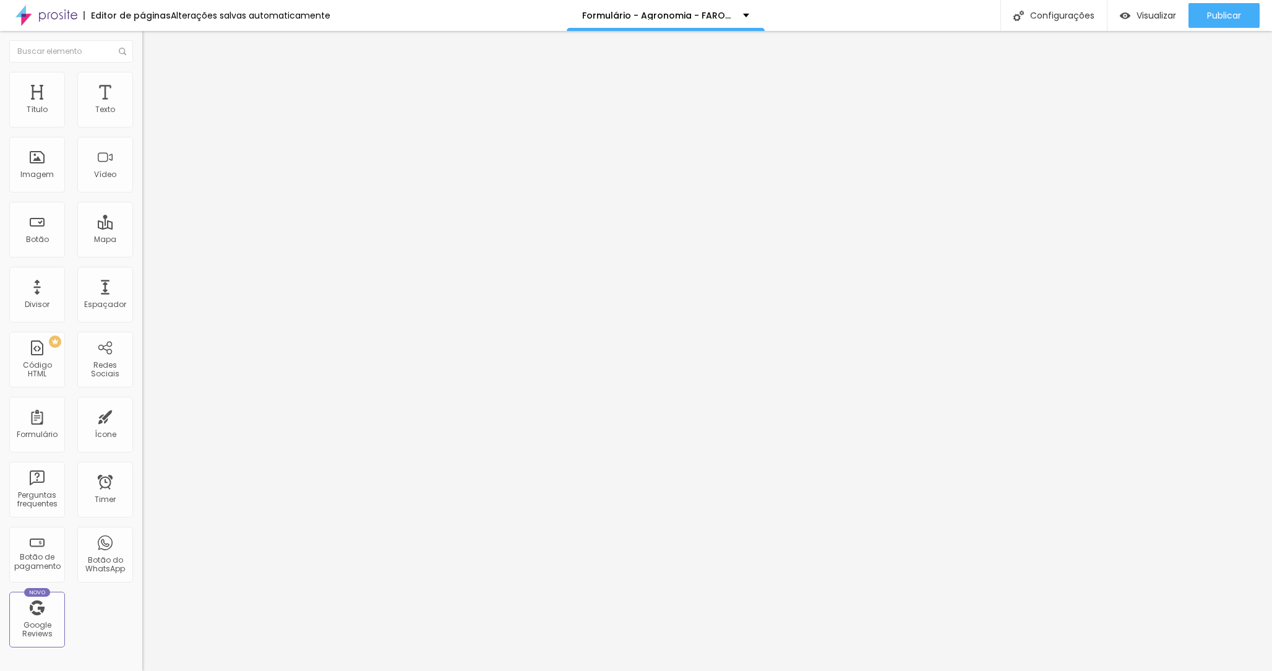
type input "Somente Beca - 3x R$ 100 no PIX (Set. a Nov.)"
drag, startPoint x: 448, startPoint y: 378, endPoint x: 452, endPoint y: 260, distance: 118.2
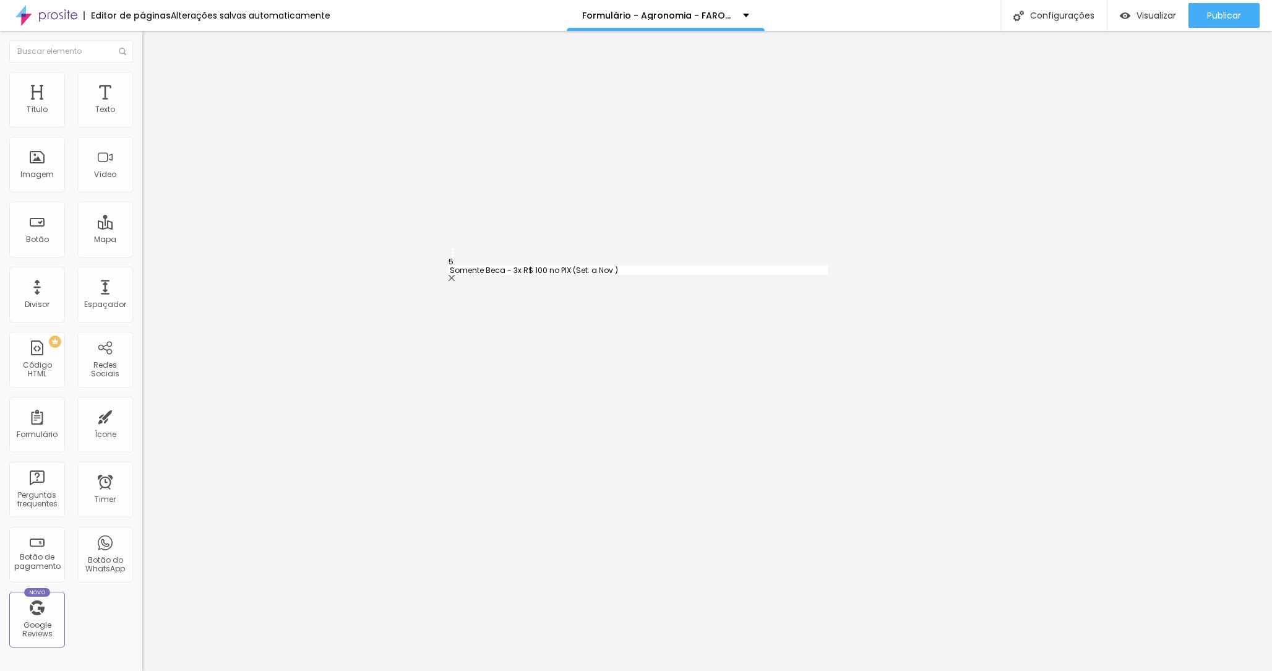
type input "Somente Beca - 3x R$ 100 no PIX (Set. a Nov.)"
type input "À vista com 5% de desconto"
type input "PIX de Setembro a Dezembro (4x sem juros)"
type input "PIX de Agosto a Dezembro (5x sem juros)"
type input "Cartão de Crédito até 12x (com taxas)"
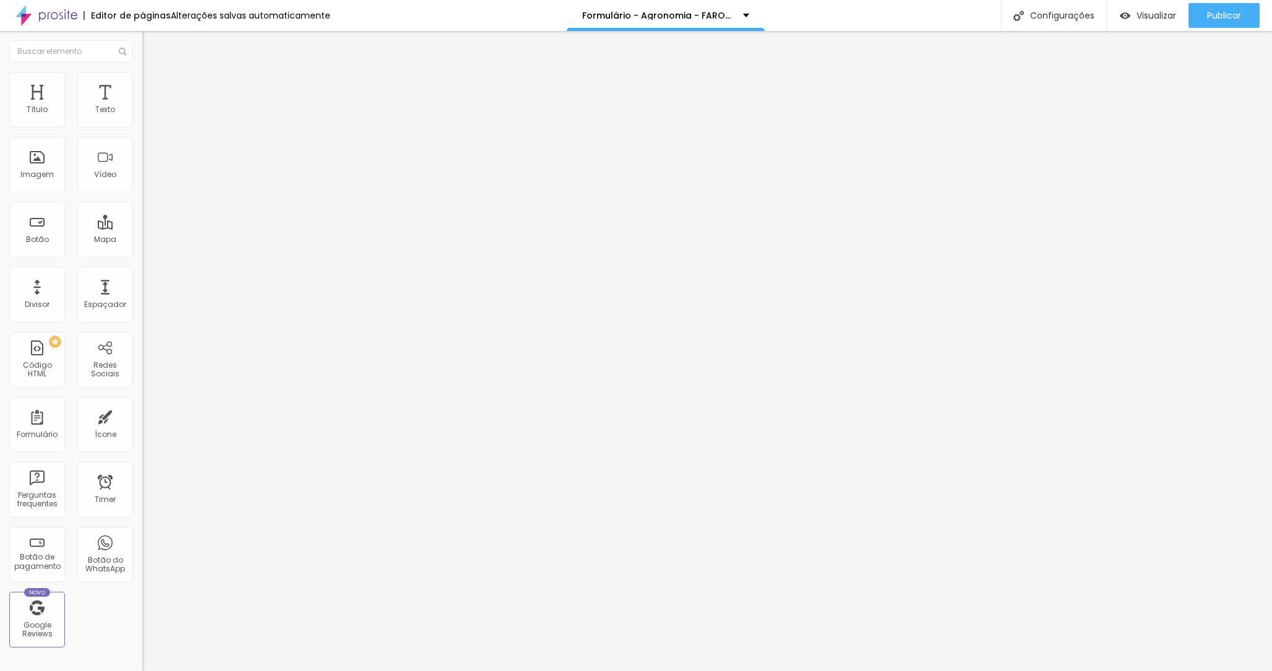
click at [1231, 12] on span "Publicar" at bounding box center [1224, 16] width 34 height 10
